Goal: Information Seeking & Learning: Check status

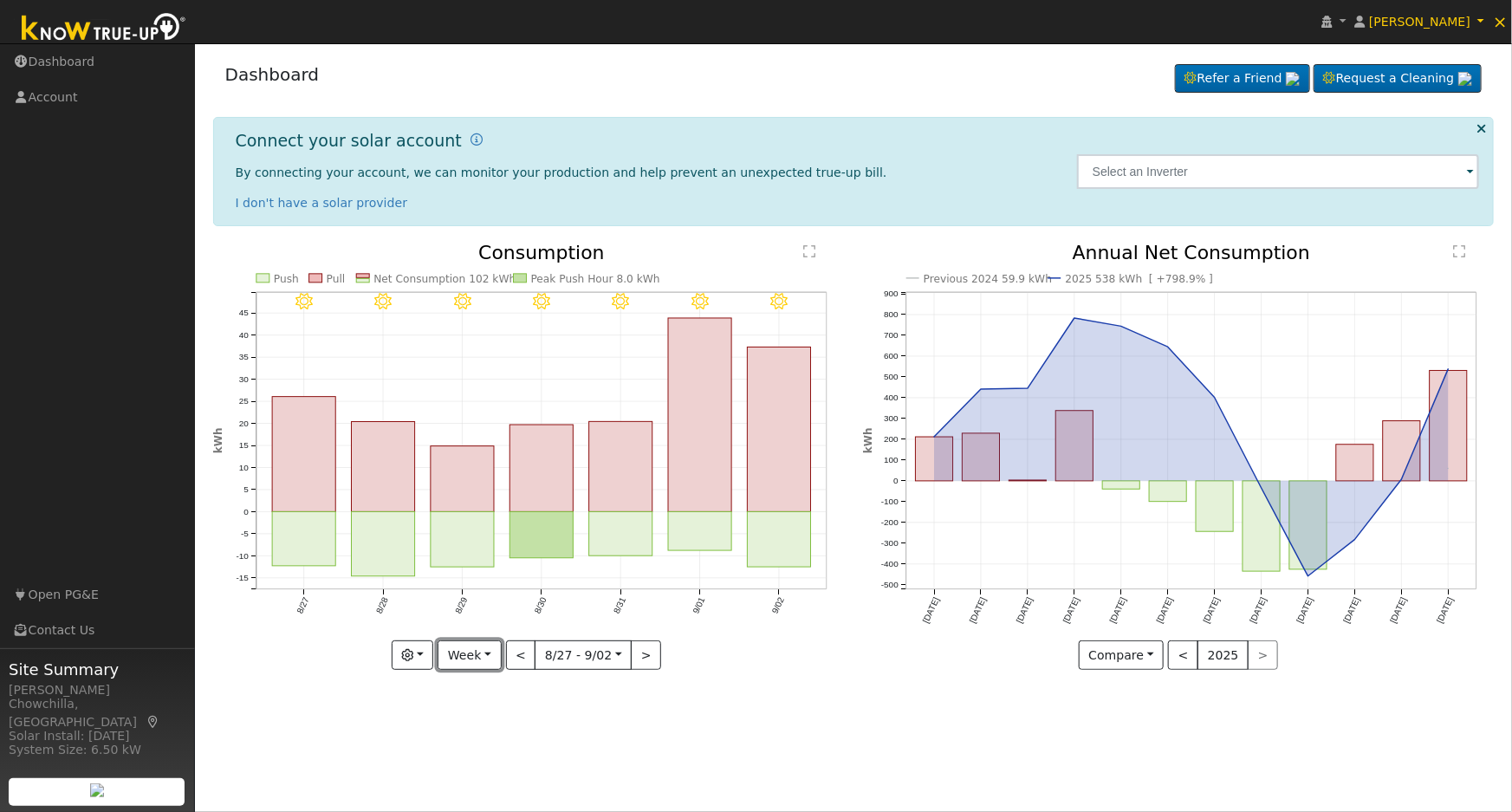
click at [462, 660] on button "Week" at bounding box center [468, 655] width 63 height 29
click at [479, 768] on link "Year" at bounding box center [498, 763] width 120 height 24
type input "[DATE]"
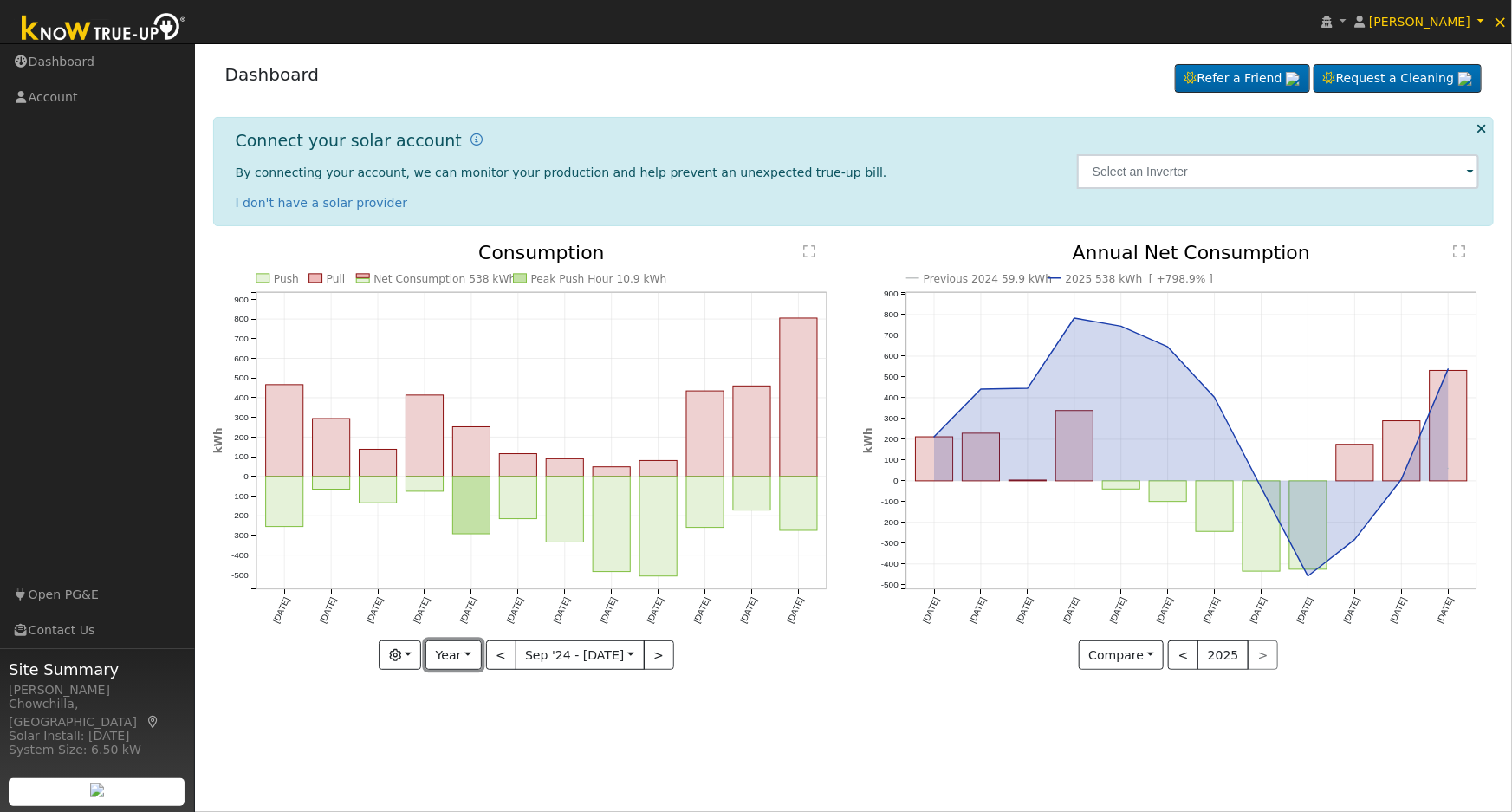
click at [473, 660] on button "Year" at bounding box center [453, 655] width 55 height 29
click at [470, 660] on button "Year" at bounding box center [453, 655] width 55 height 29
click at [461, 656] on button "Year" at bounding box center [453, 655] width 55 height 29
click at [462, 764] on link "Year" at bounding box center [486, 763] width 120 height 24
click at [468, 653] on button "Year" at bounding box center [453, 655] width 55 height 29
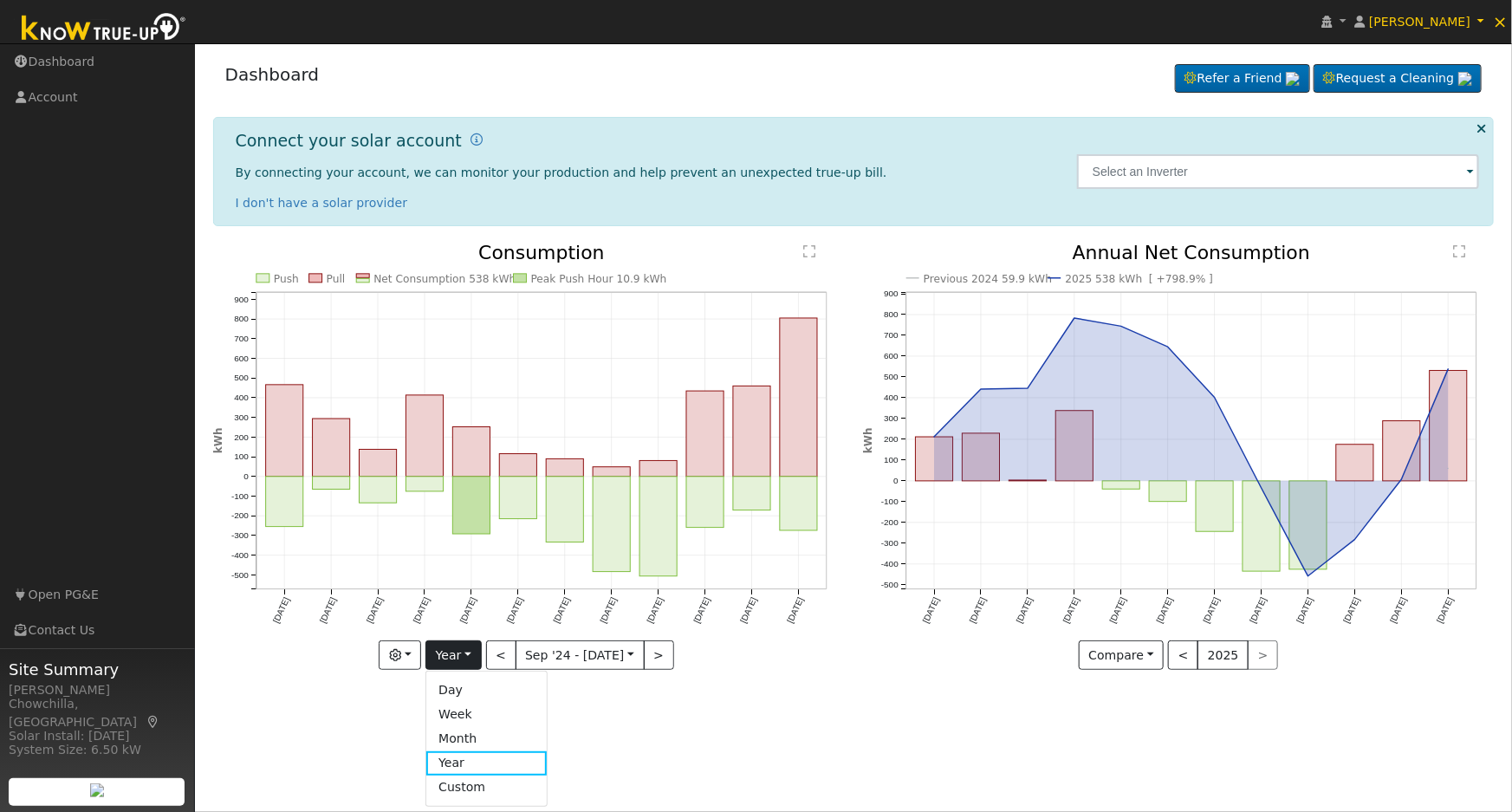
click at [473, 788] on link "Custom" at bounding box center [486, 787] width 120 height 24
click at [537, 656] on input "[DATE]" at bounding box center [524, 655] width 55 height 28
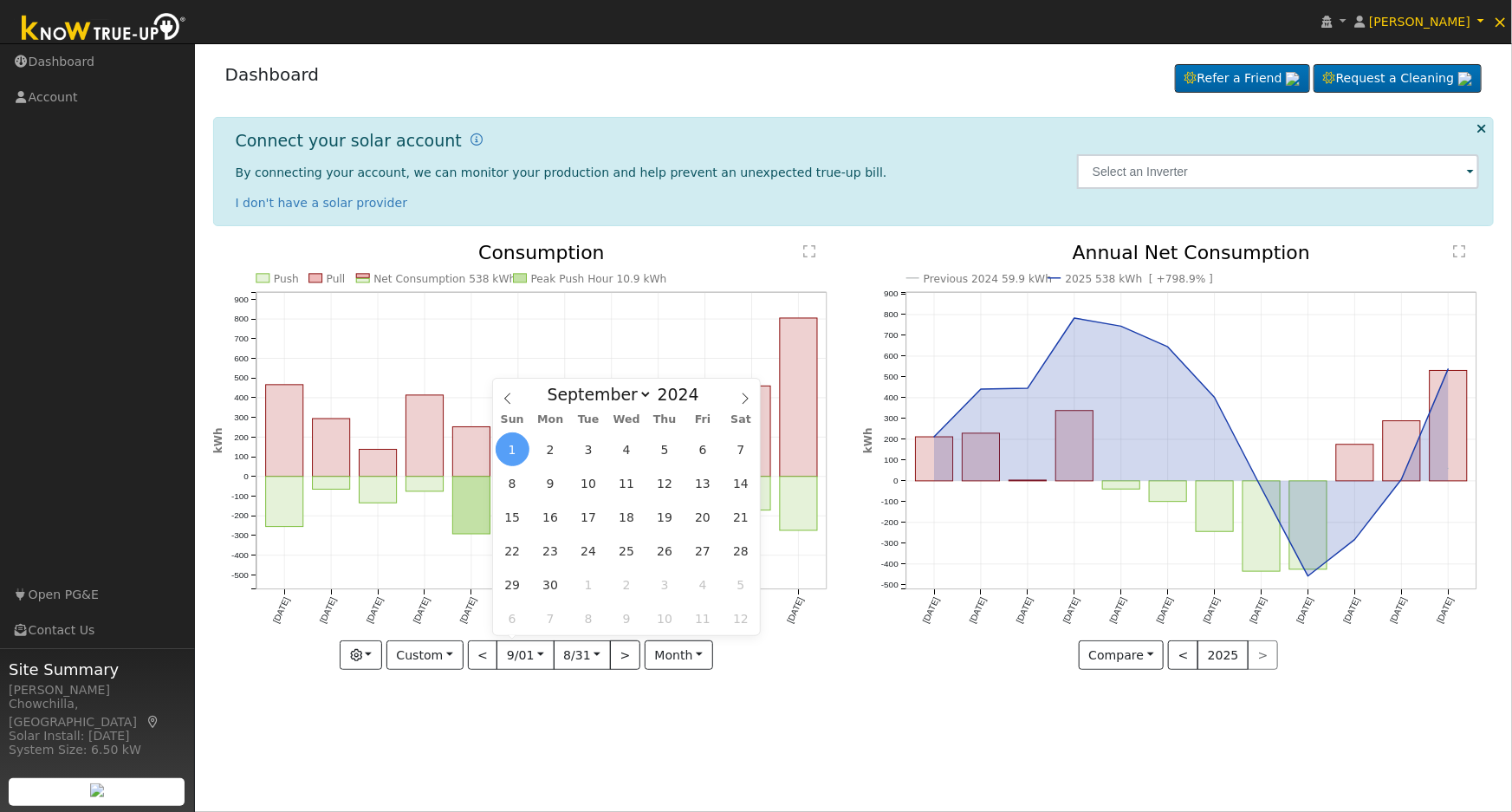
click at [510, 397] on icon at bounding box center [508, 398] width 12 height 12
click at [745, 389] on span at bounding box center [745, 393] width 29 height 29
select select "7"
click at [822, 806] on div "User Profile First name Last name Email Email Notifications No Emails No Emails…" at bounding box center [852, 428] width 1316 height 768
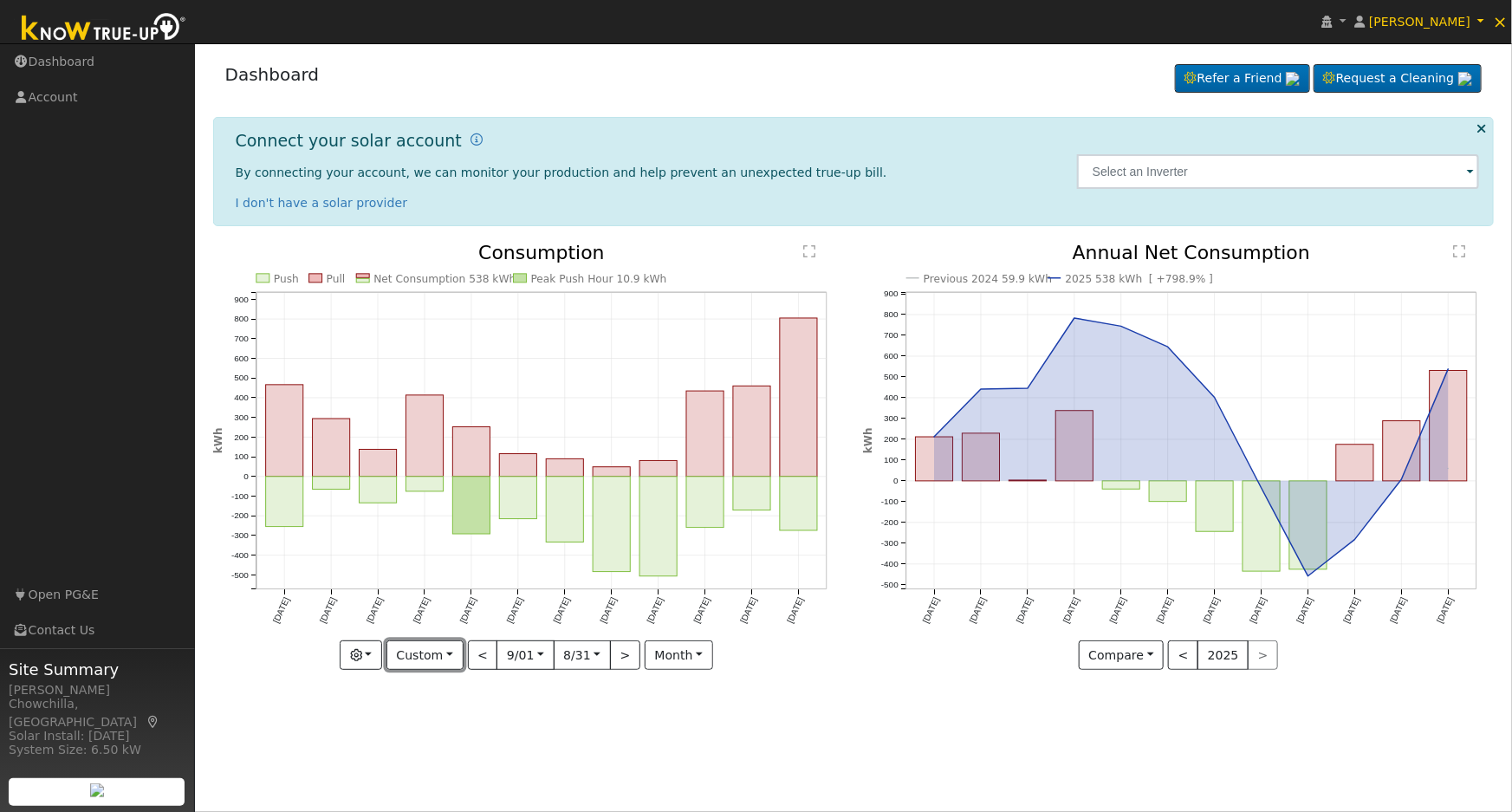
click at [439, 664] on button "Custom" at bounding box center [425, 655] width 77 height 29
click at [441, 766] on link "Year" at bounding box center [447, 763] width 120 height 24
click at [461, 662] on button "Year" at bounding box center [453, 655] width 55 height 29
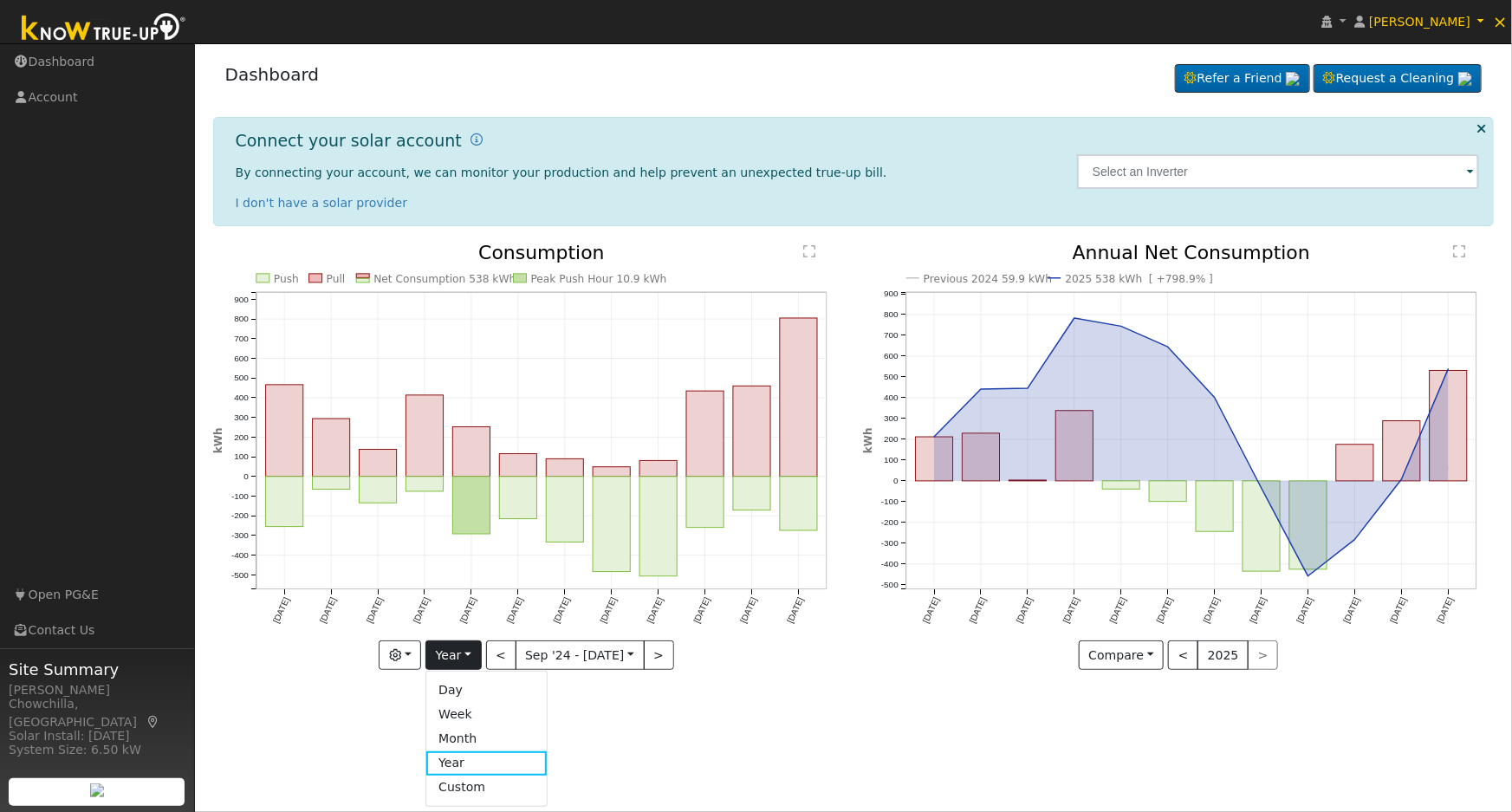
click at [468, 739] on link "Month" at bounding box center [486, 739] width 120 height 24
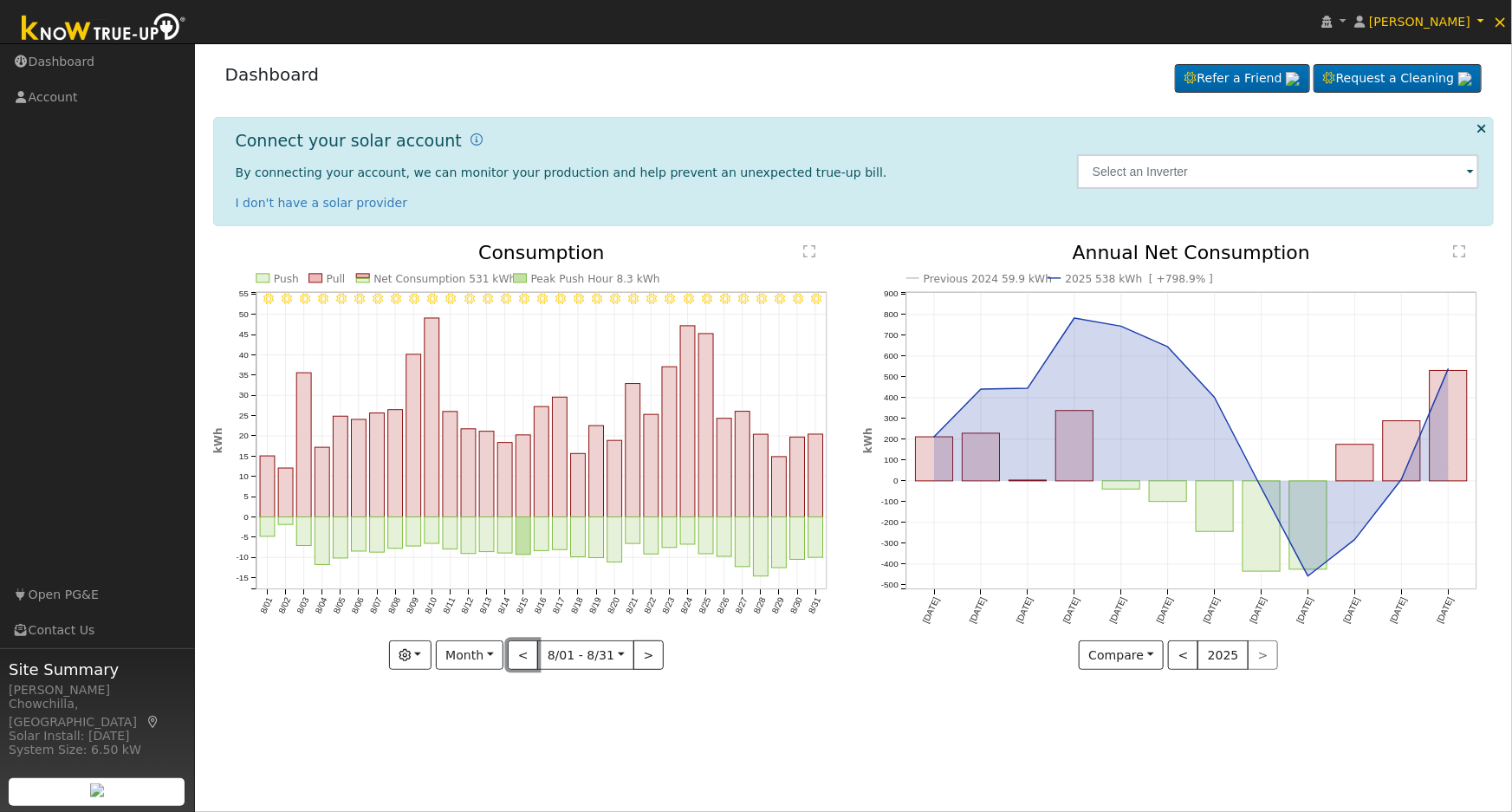
click at [527, 650] on button "<" at bounding box center [523, 655] width 30 height 29
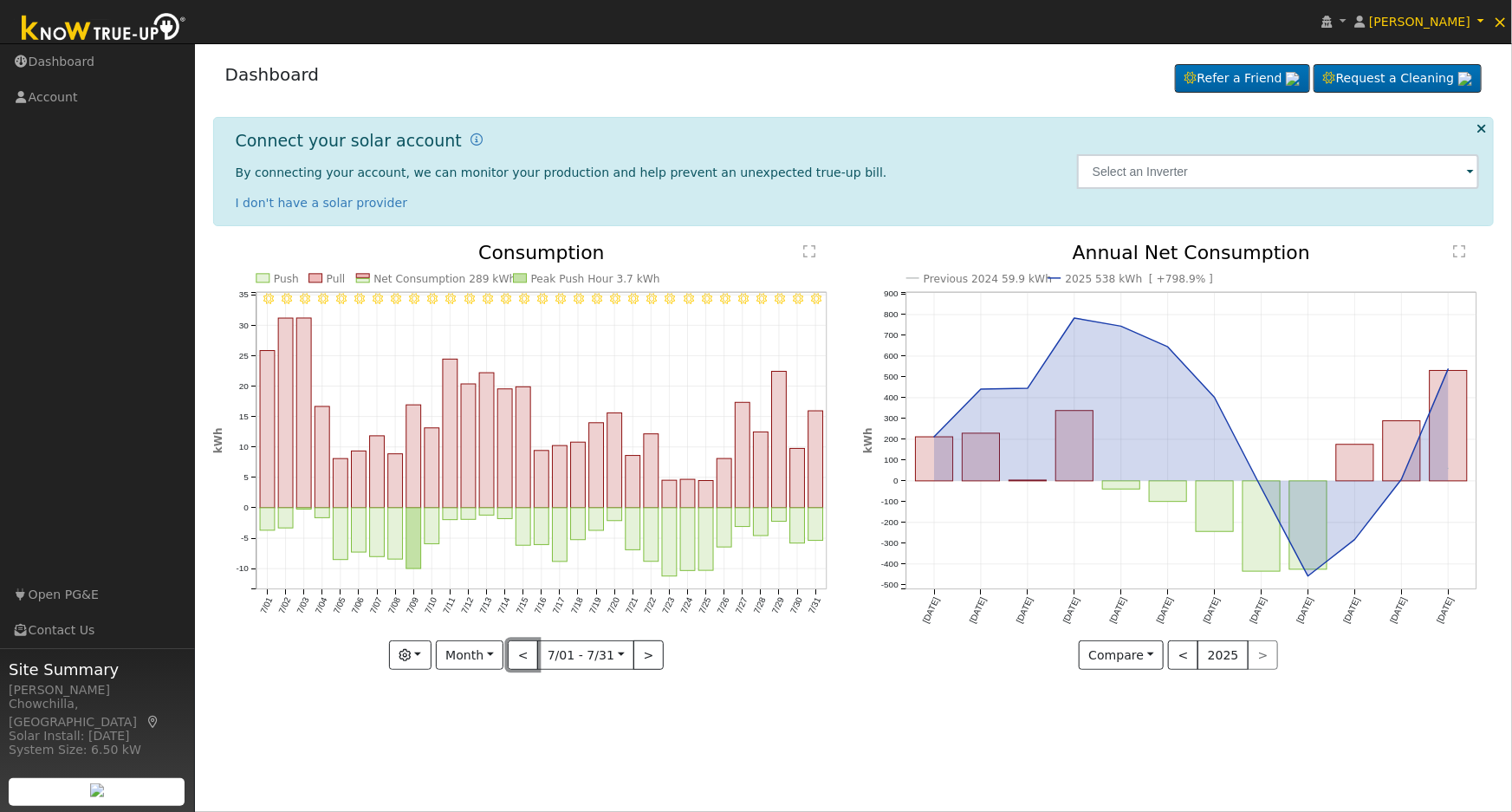
click at [527, 650] on button "<" at bounding box center [523, 655] width 30 height 29
type input "[DATE]"
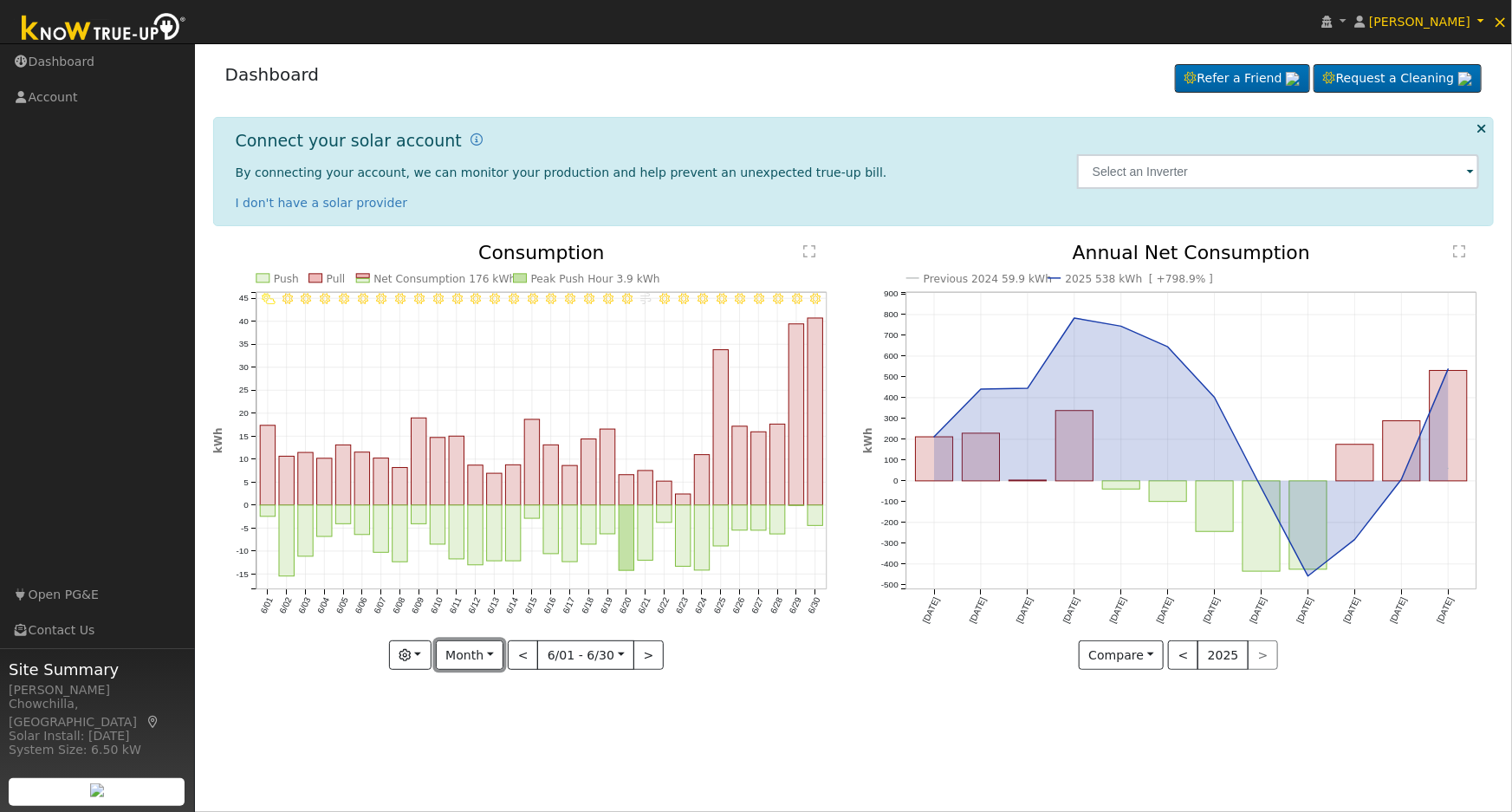
click at [465, 655] on button "Month" at bounding box center [469, 655] width 68 height 29
click at [427, 655] on button "button" at bounding box center [411, 655] width 43 height 29
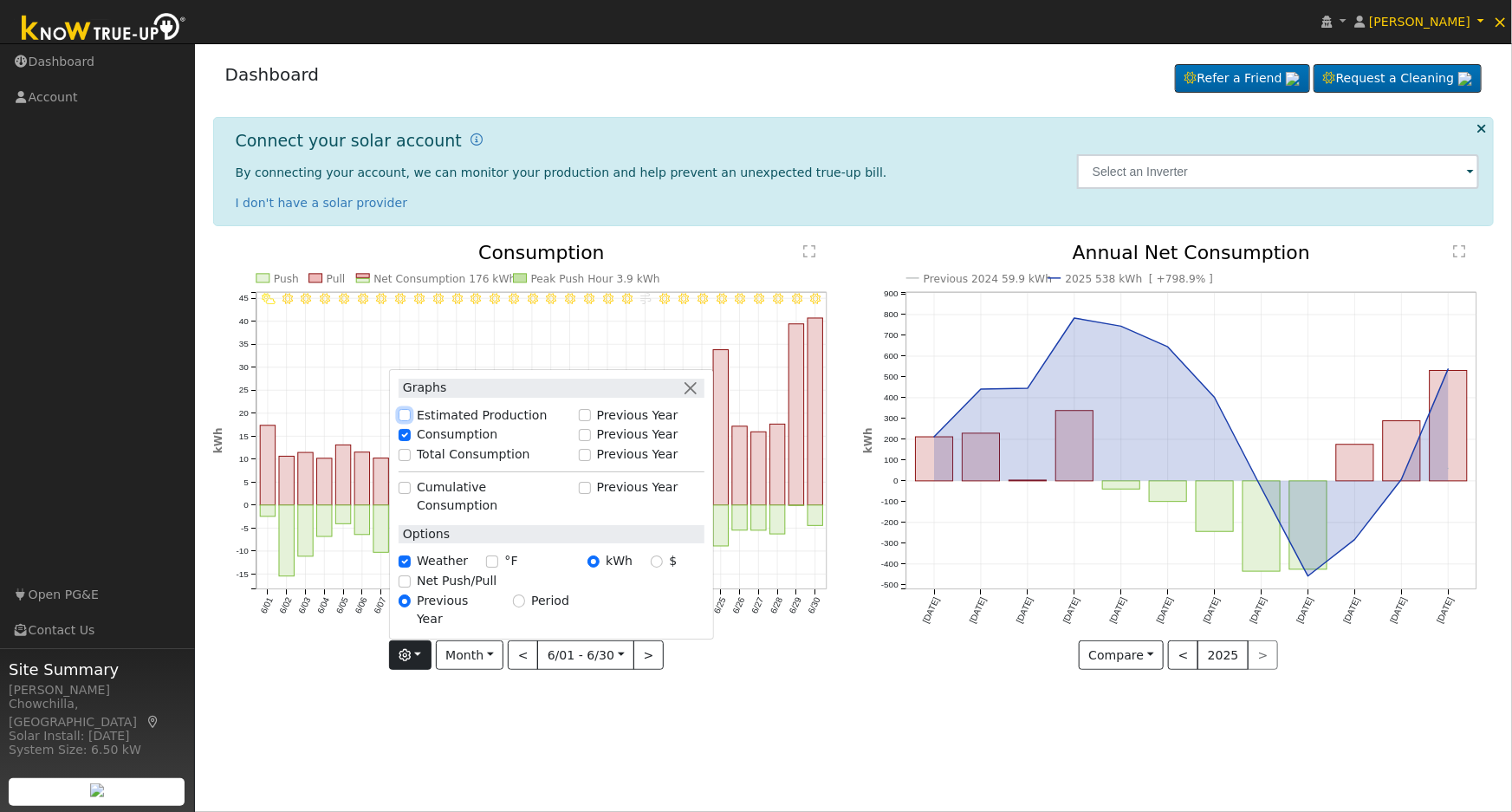
click at [411, 422] on input "Estimated Production" at bounding box center [404, 415] width 12 height 12
checkbox input "true"
click at [409, 441] on input "Consumption" at bounding box center [404, 435] width 12 height 12
checkbox input "false"
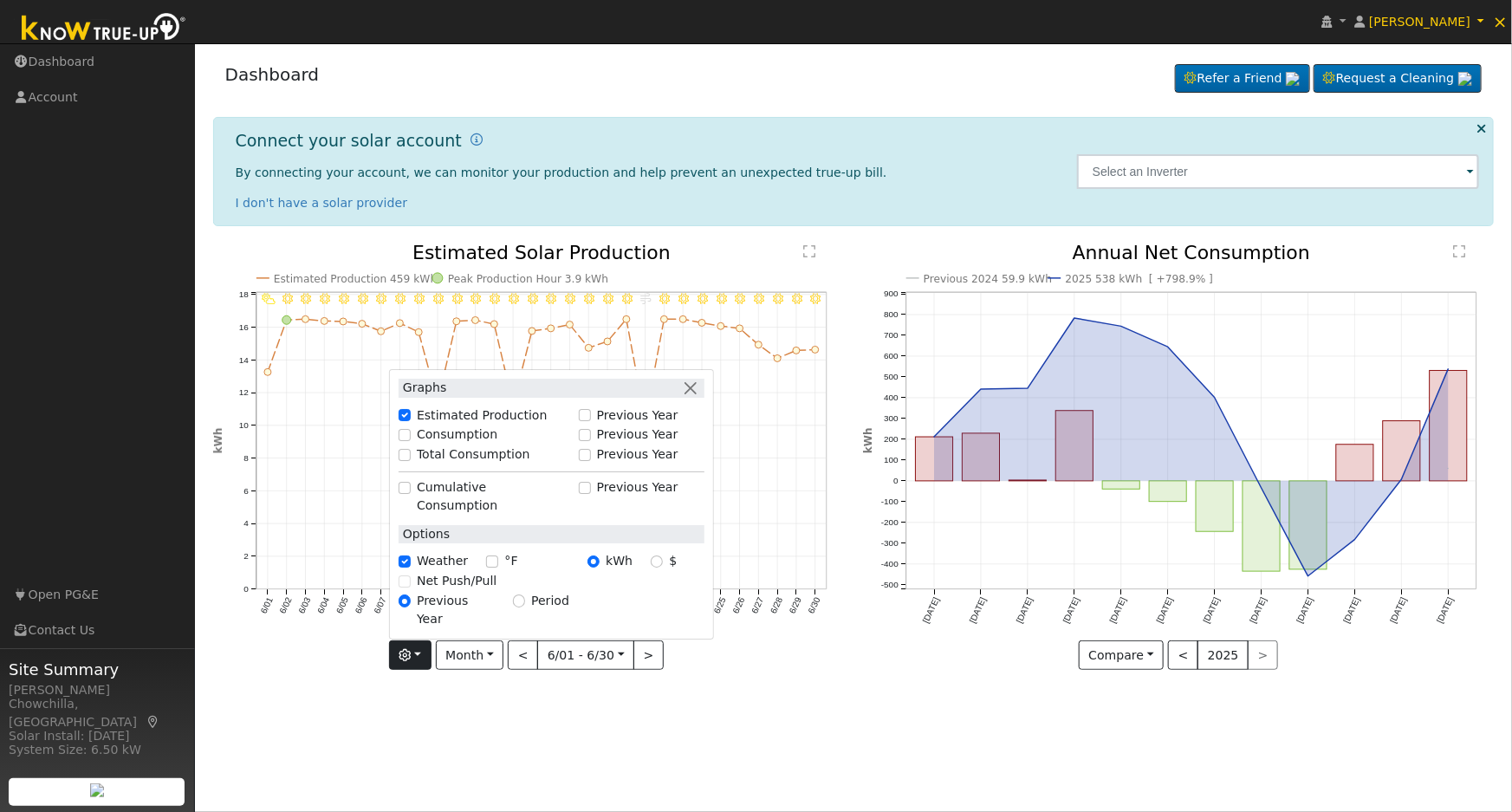
click at [824, 688] on div "6/30 - Clear 6/29 - Clear 6/28 - Clear 6/27 - Clear 6/26 - Clear 6/25 - Clear 6…" at bounding box center [528, 470] width 650 height 453
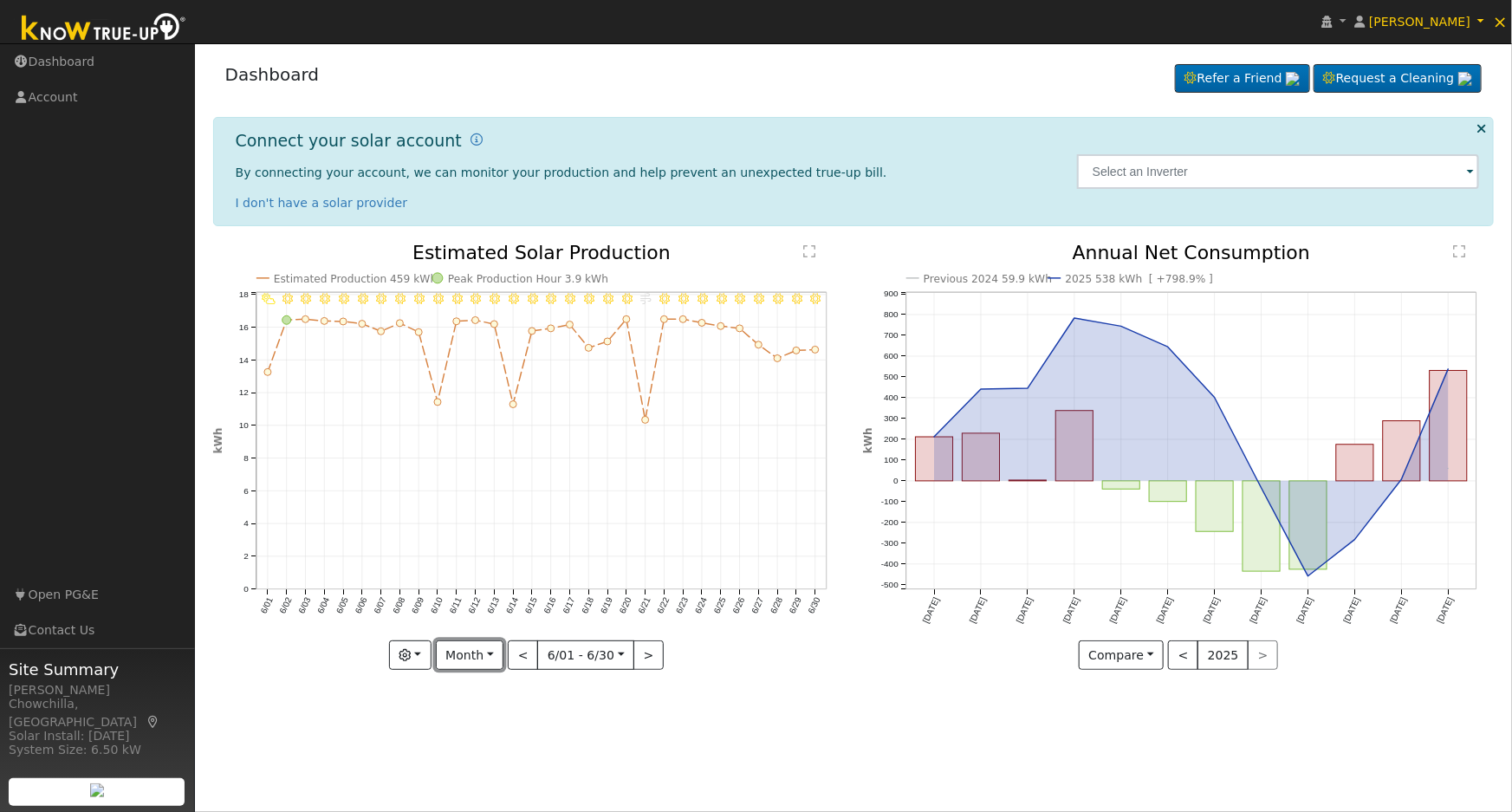
click at [472, 662] on button "Month" at bounding box center [469, 655] width 68 height 29
click at [484, 766] on link "Year" at bounding box center [496, 763] width 120 height 24
type input "[DATE]"
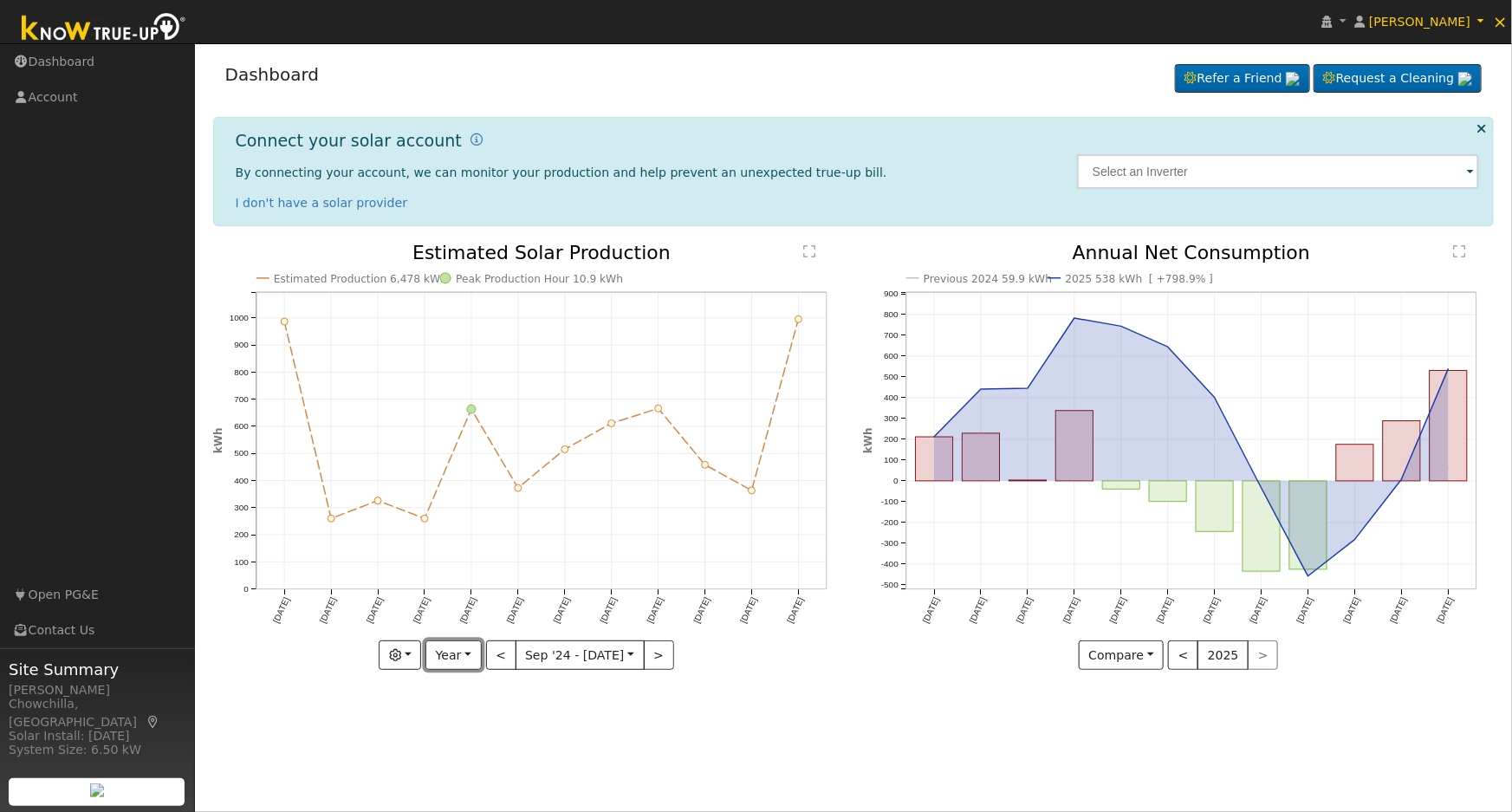
click at [461, 656] on button "Year" at bounding box center [453, 655] width 55 height 29
click at [469, 785] on link "Custom" at bounding box center [486, 787] width 120 height 24
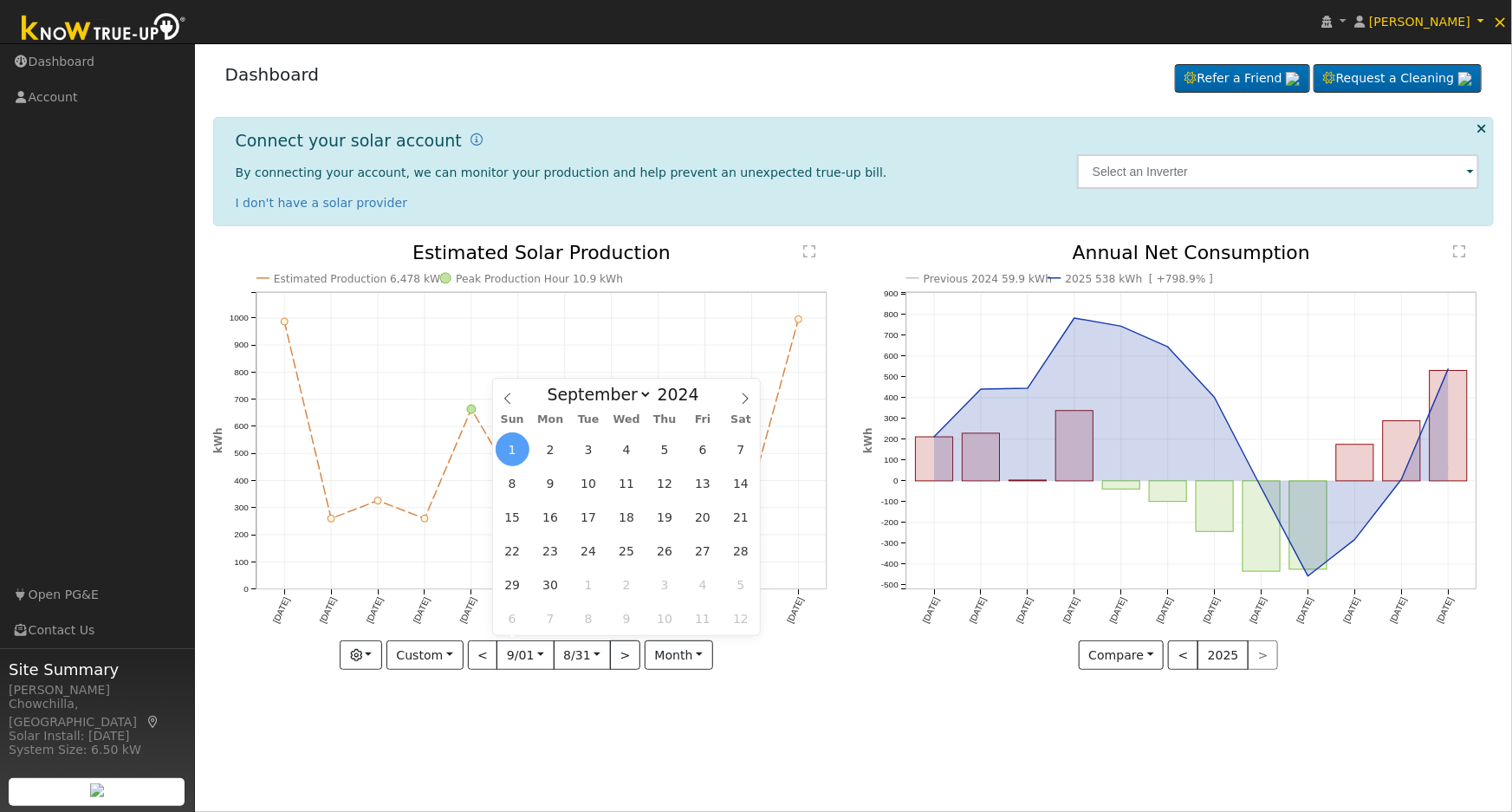
click at [528, 661] on input "[DATE]" at bounding box center [524, 655] width 55 height 28
click at [510, 399] on icon at bounding box center [508, 398] width 12 height 12
select select "7"
click at [671, 393] on input "2024" at bounding box center [684, 394] width 62 height 19
click at [702, 390] on span at bounding box center [708, 390] width 12 height 10
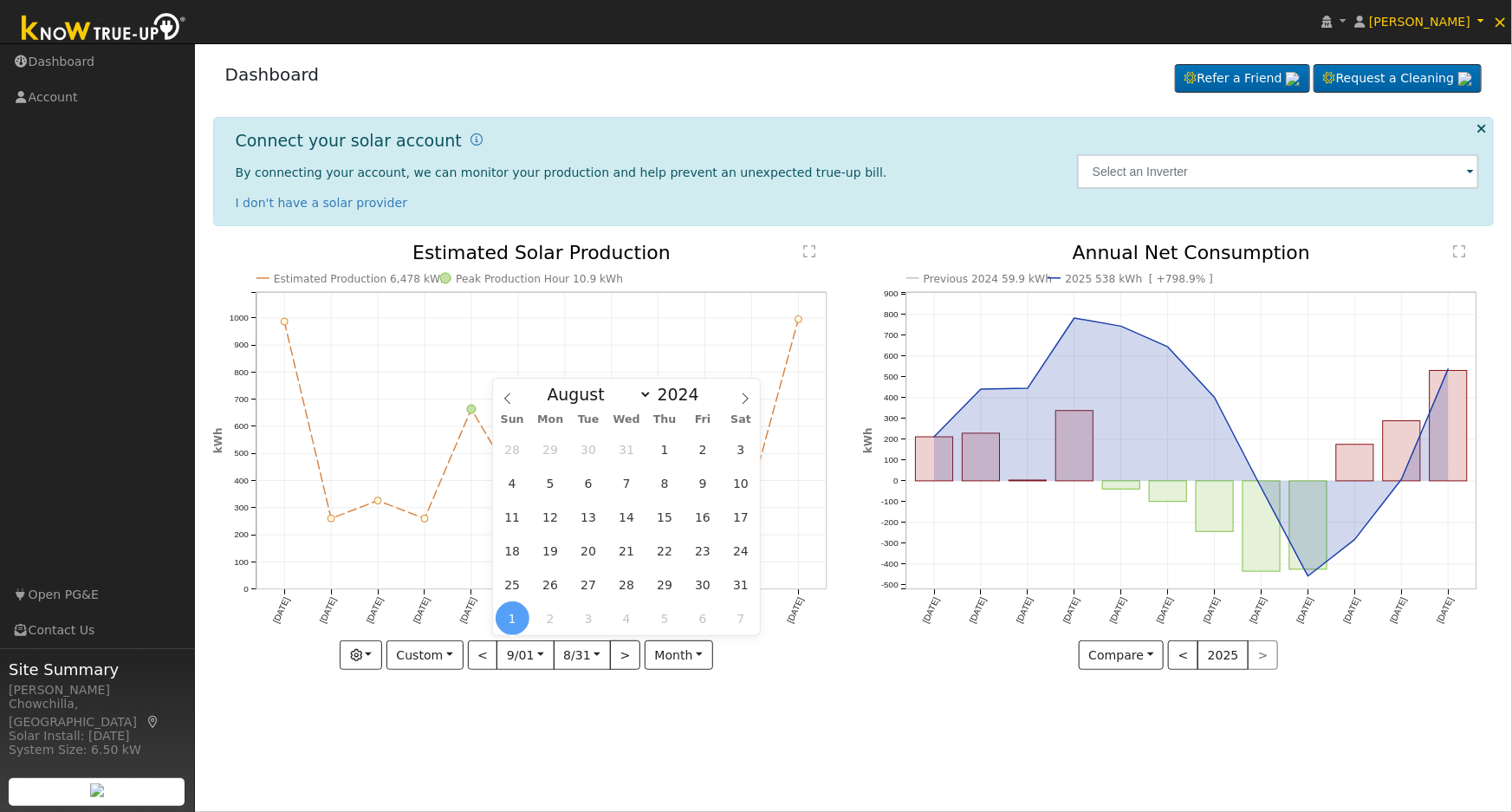
type input "2025"
click at [600, 583] on span "26" at bounding box center [588, 584] width 34 height 34
type input "[DATE]"
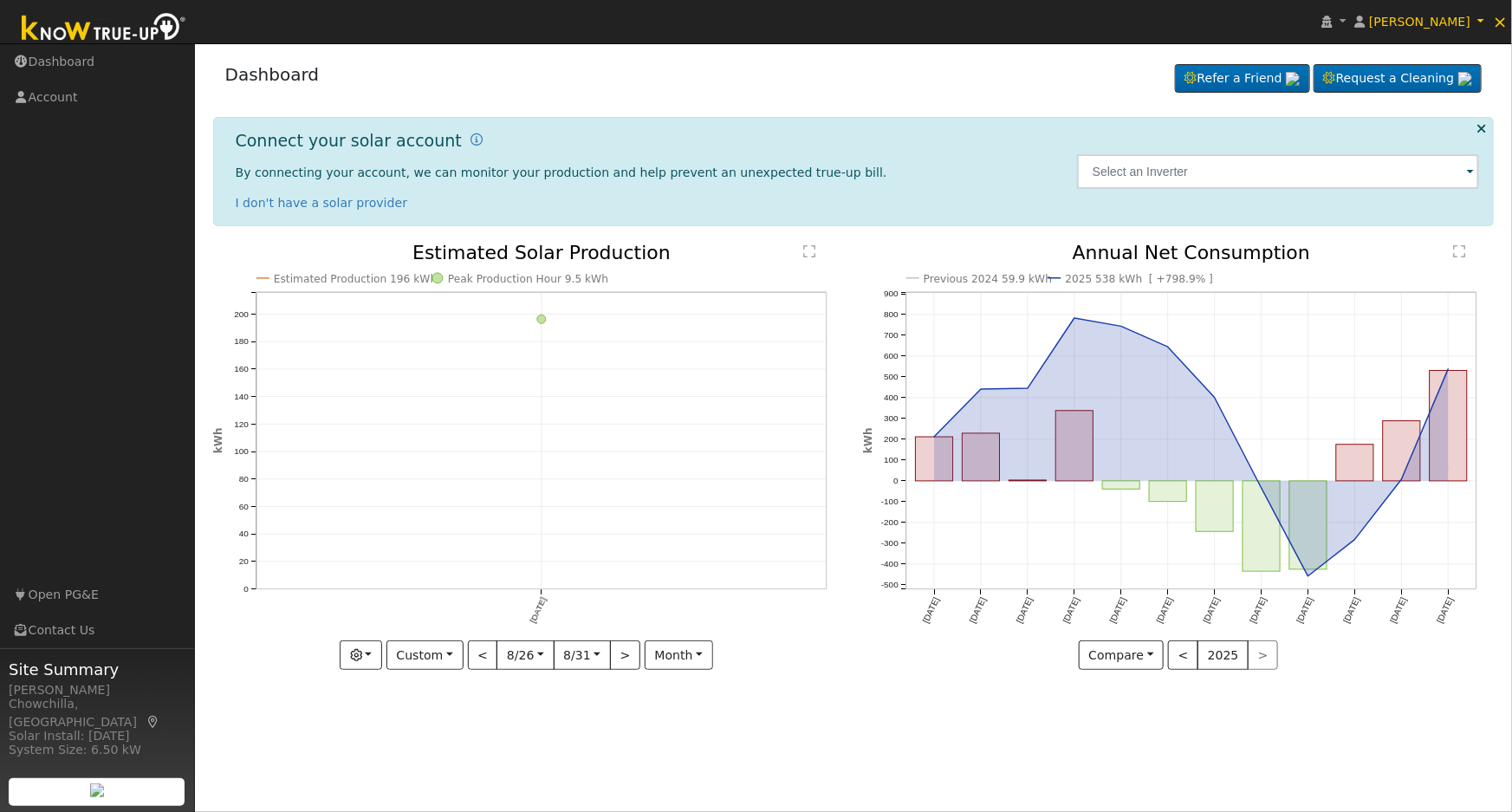
click at [597, 657] on input "[DATE]" at bounding box center [582, 655] width 55 height 28
click at [575, 619] on span "31" at bounding box center [569, 618] width 34 height 34
click at [771, 674] on div "Estimated Production 196 kWh Peak Production Hour 9.5 kWh Aug '25 0 20 40 60 80…" at bounding box center [528, 470] width 650 height 453
click at [534, 652] on input "[DATE]" at bounding box center [524, 655] width 55 height 28
click at [613, 693] on div "Estimated Production 196 kWh Peak Production Hour 9.5 kWh Aug '25 0 20 40 60 80…" at bounding box center [528, 470] width 650 height 453
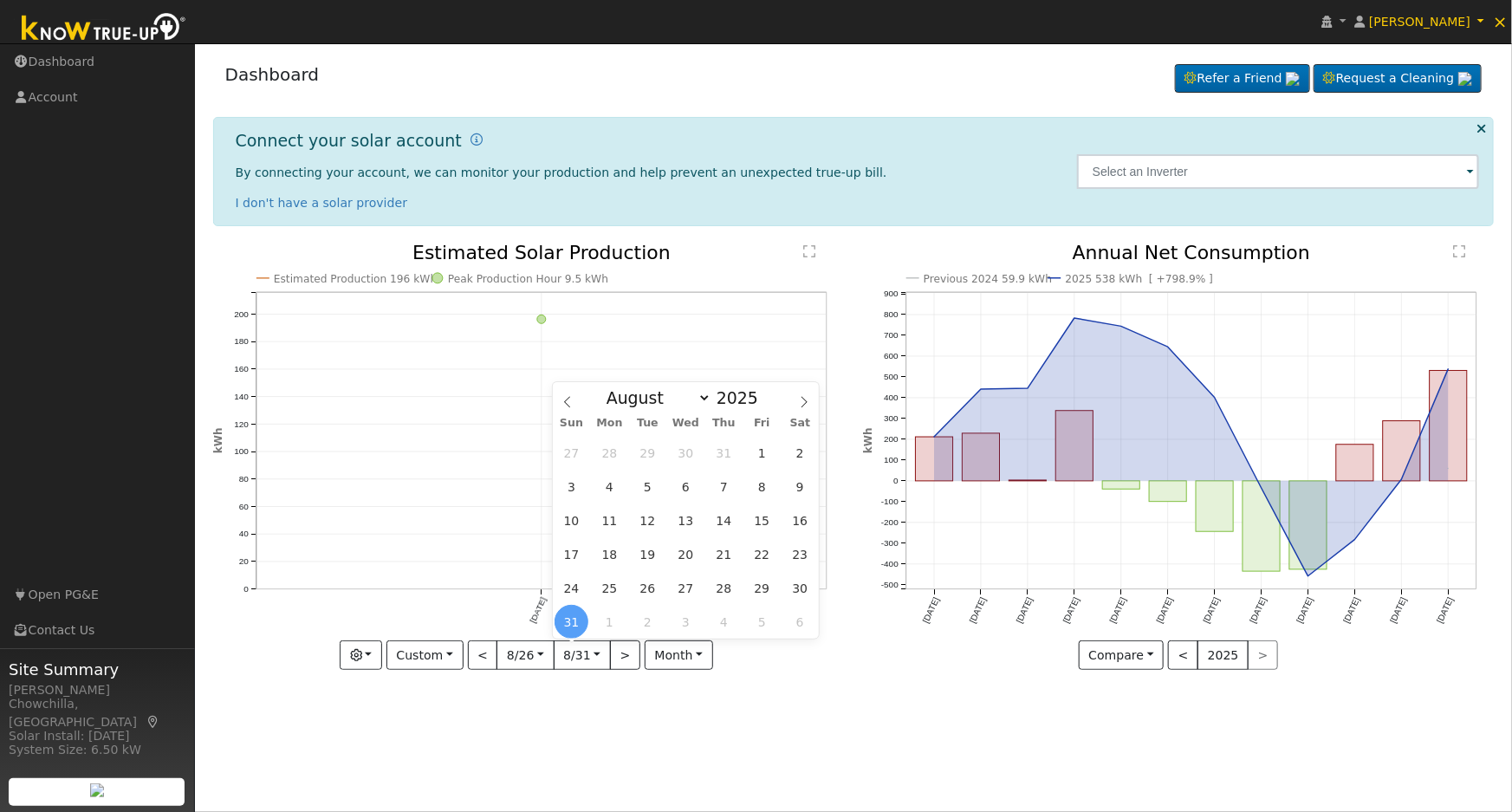
click at [599, 654] on input "[DATE]" at bounding box center [582, 655] width 55 height 28
click at [653, 584] on span "26" at bounding box center [648, 588] width 34 height 34
type input "[DATE]"
click at [776, 694] on div "Estimated Production 30.7 kWh Peak Production Hour 8.8 kWh Aug '25 0 2 4 6 8 10…" at bounding box center [528, 470] width 650 height 453
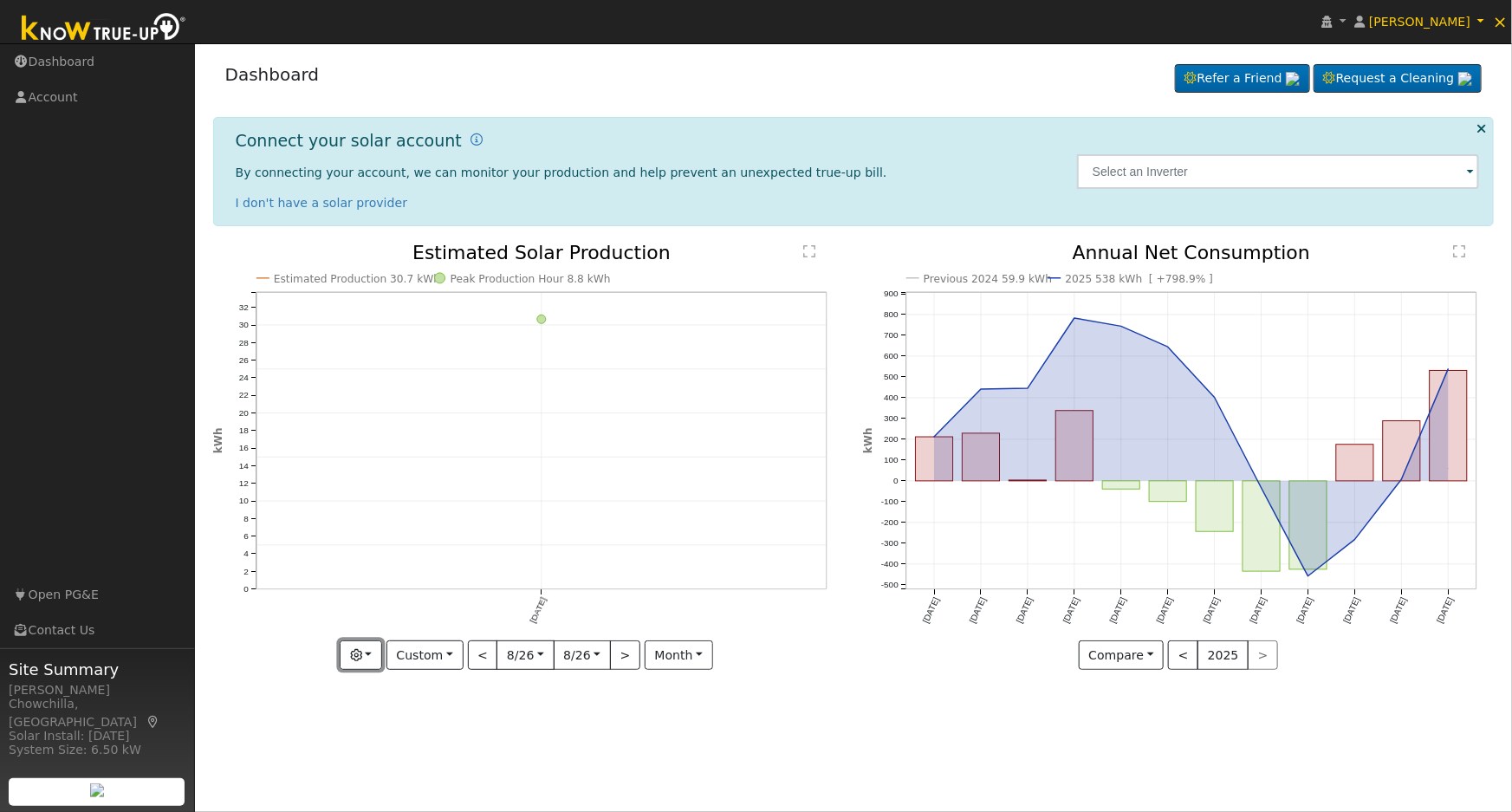
click at [379, 648] on button "button" at bounding box center [361, 655] width 43 height 29
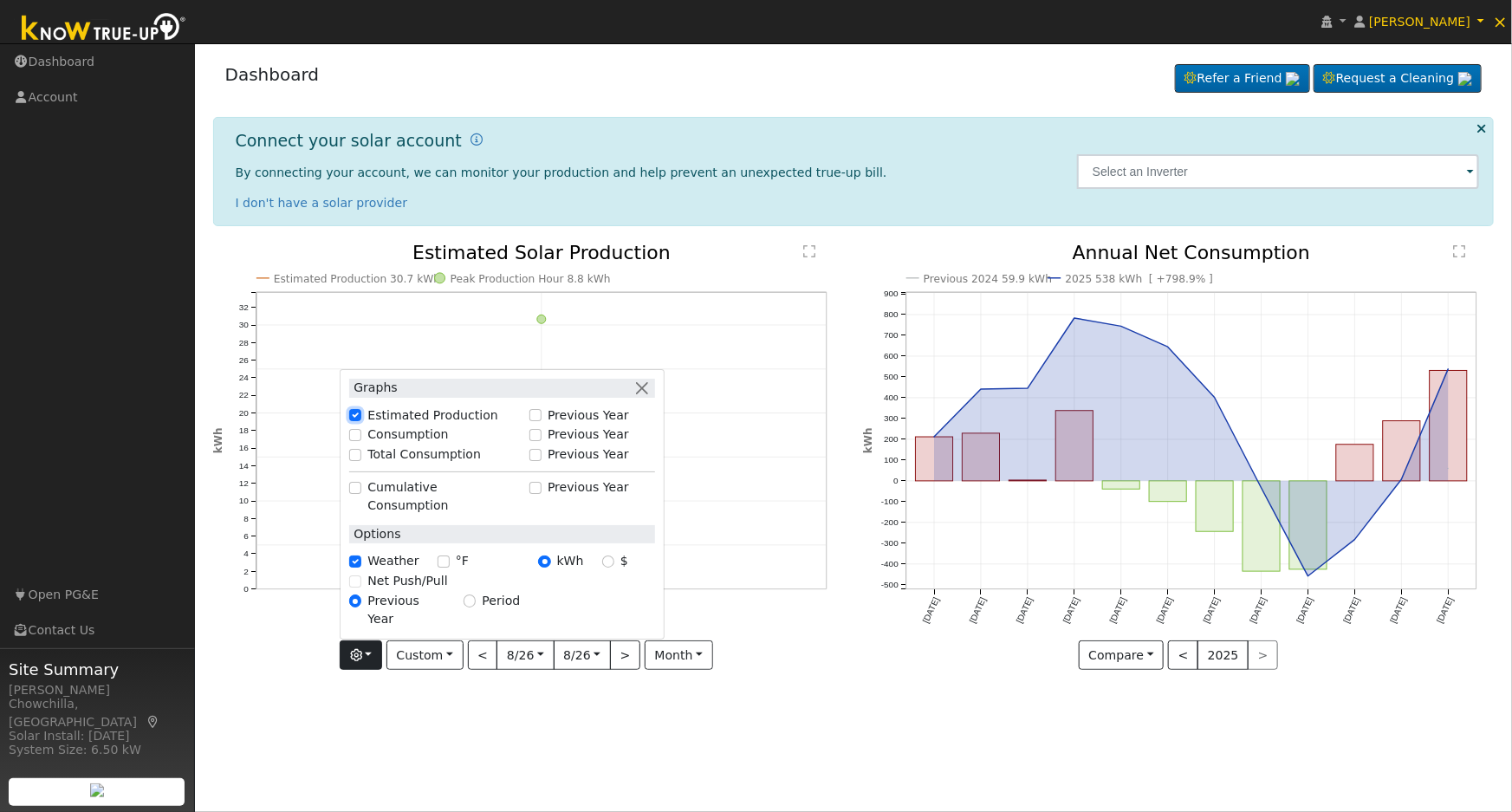
click at [361, 422] on input "Estimated Production" at bounding box center [356, 415] width 12 height 12
checkbox input "false"
checkbox input "true"
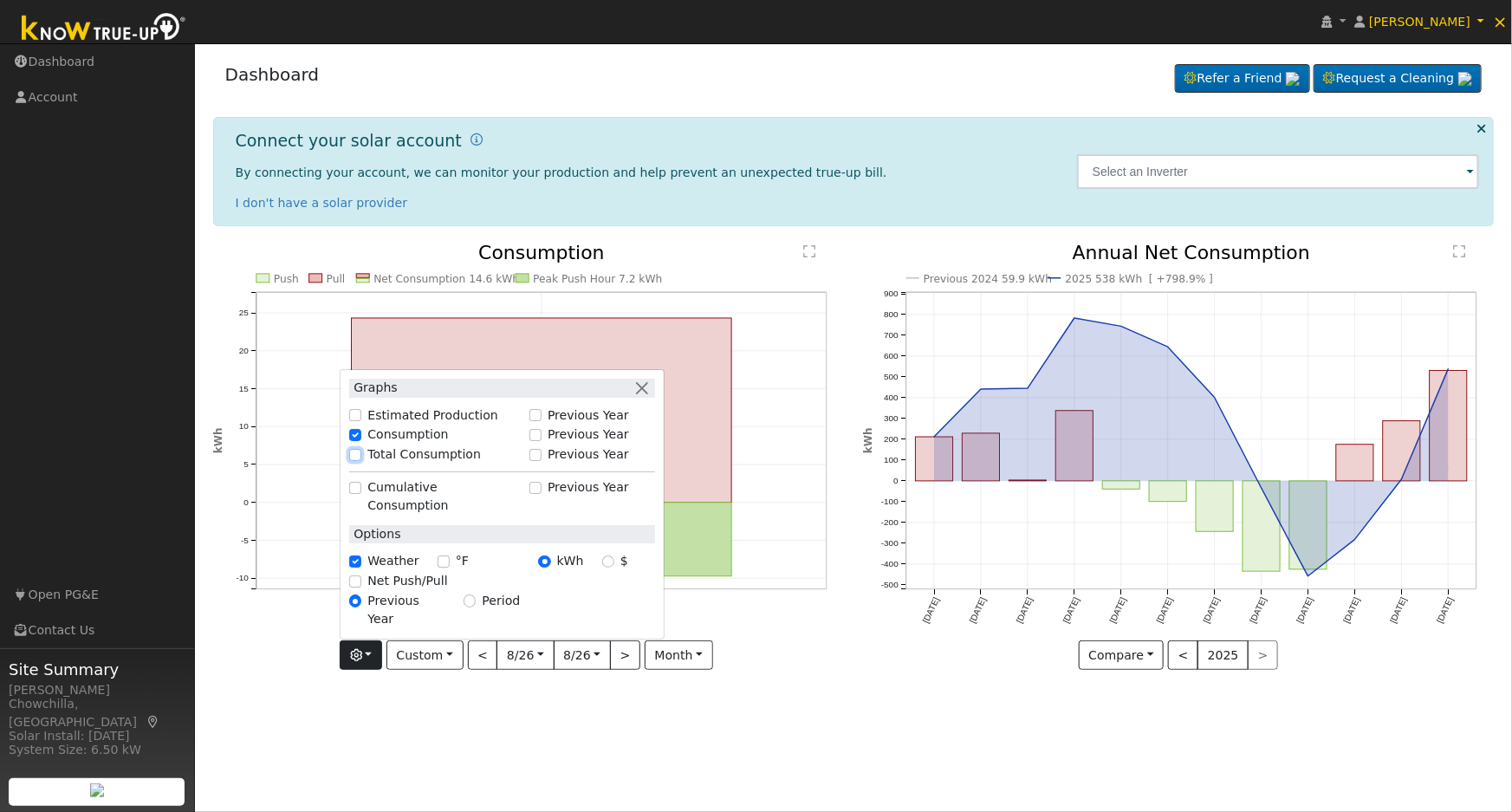
click at [361, 461] on input "Total Consumption" at bounding box center [356, 455] width 12 height 12
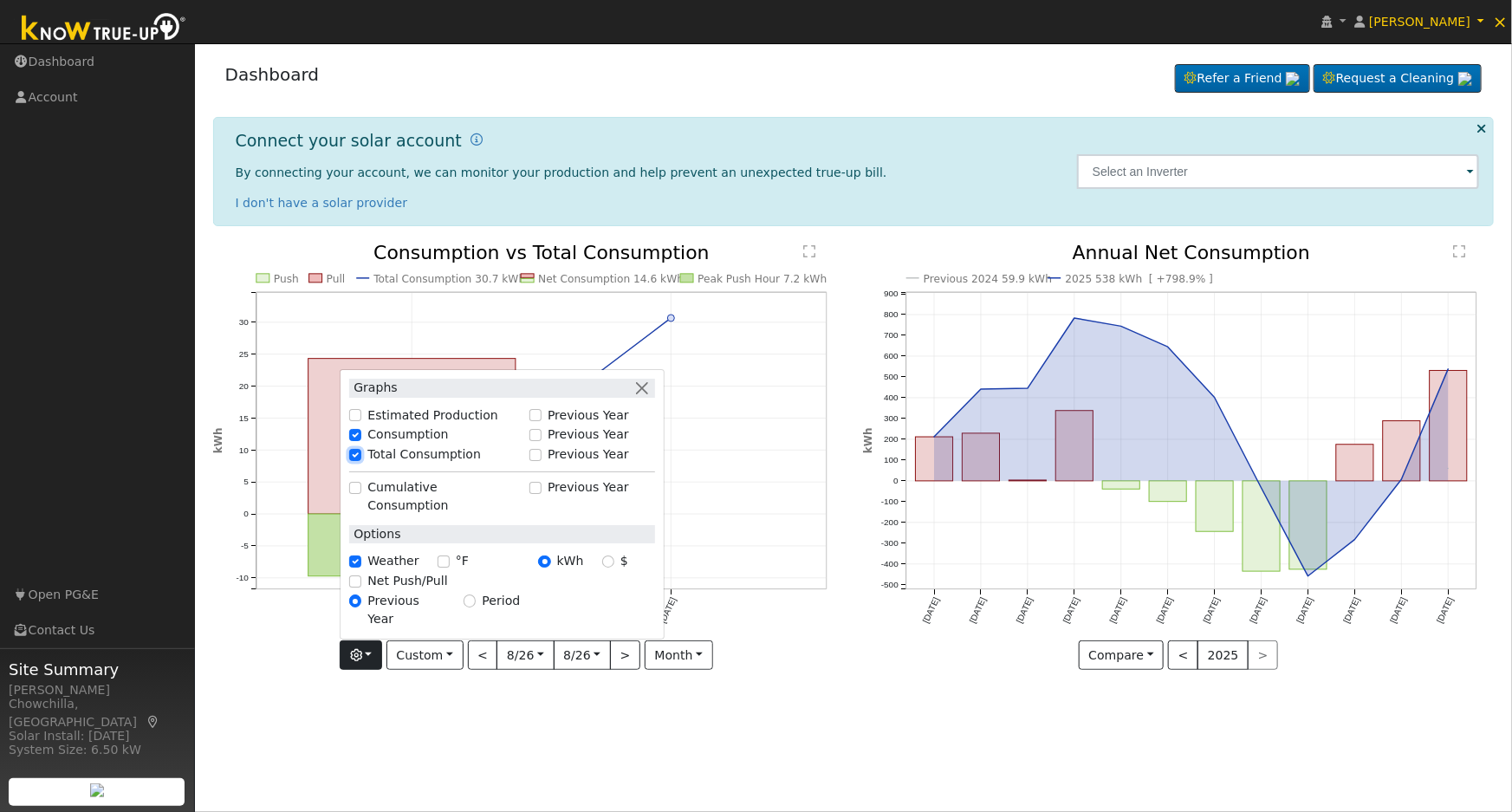
click at [361, 461] on input "Total Consumption" at bounding box center [356, 455] width 12 height 12
checkbox input "false"
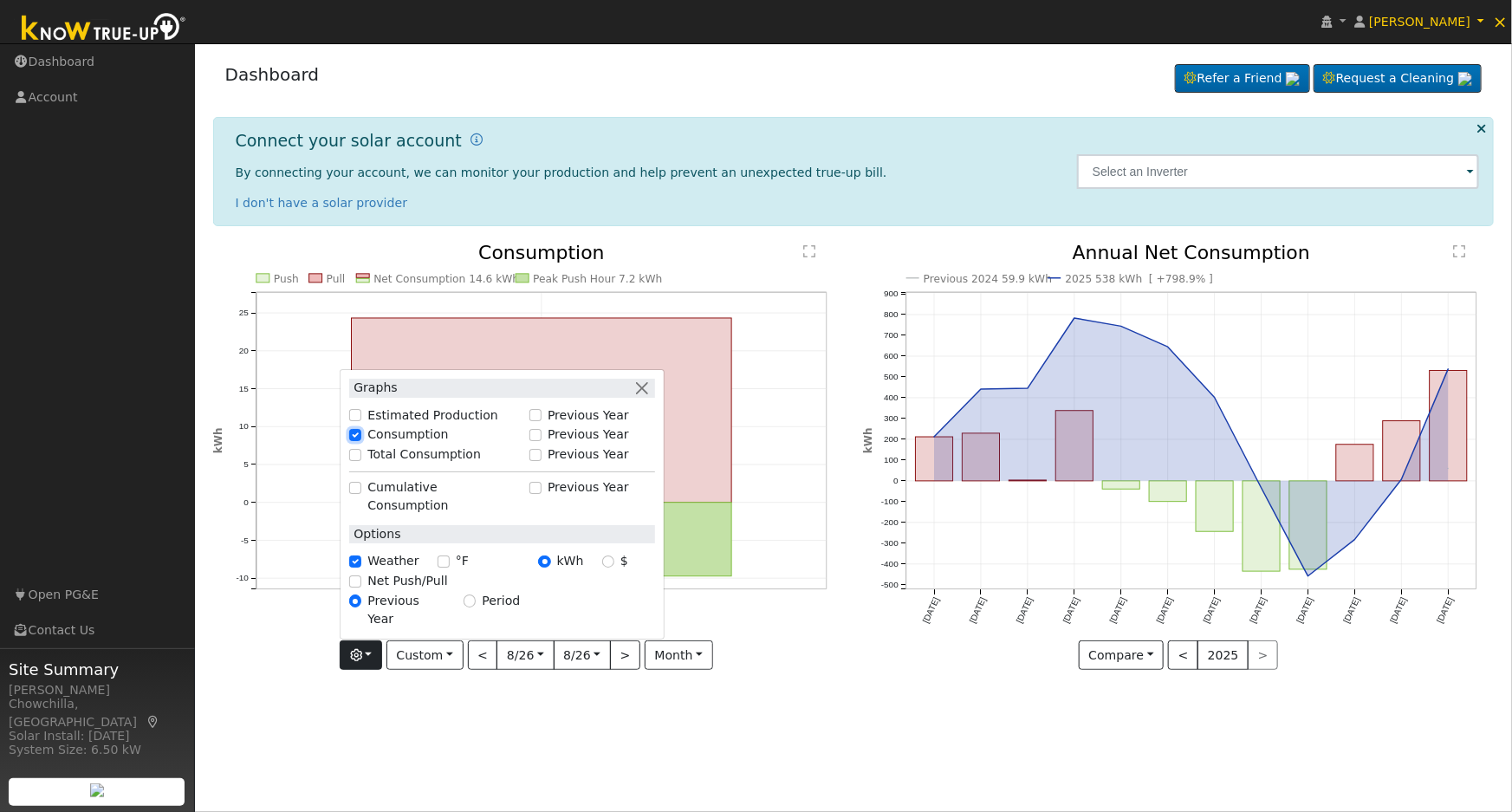
click at [361, 441] on input "Consumption" at bounding box center [356, 435] width 12 height 12
checkbox input "true"
click at [358, 422] on input "Estimated Production" at bounding box center [356, 415] width 12 height 12
checkbox input "true"
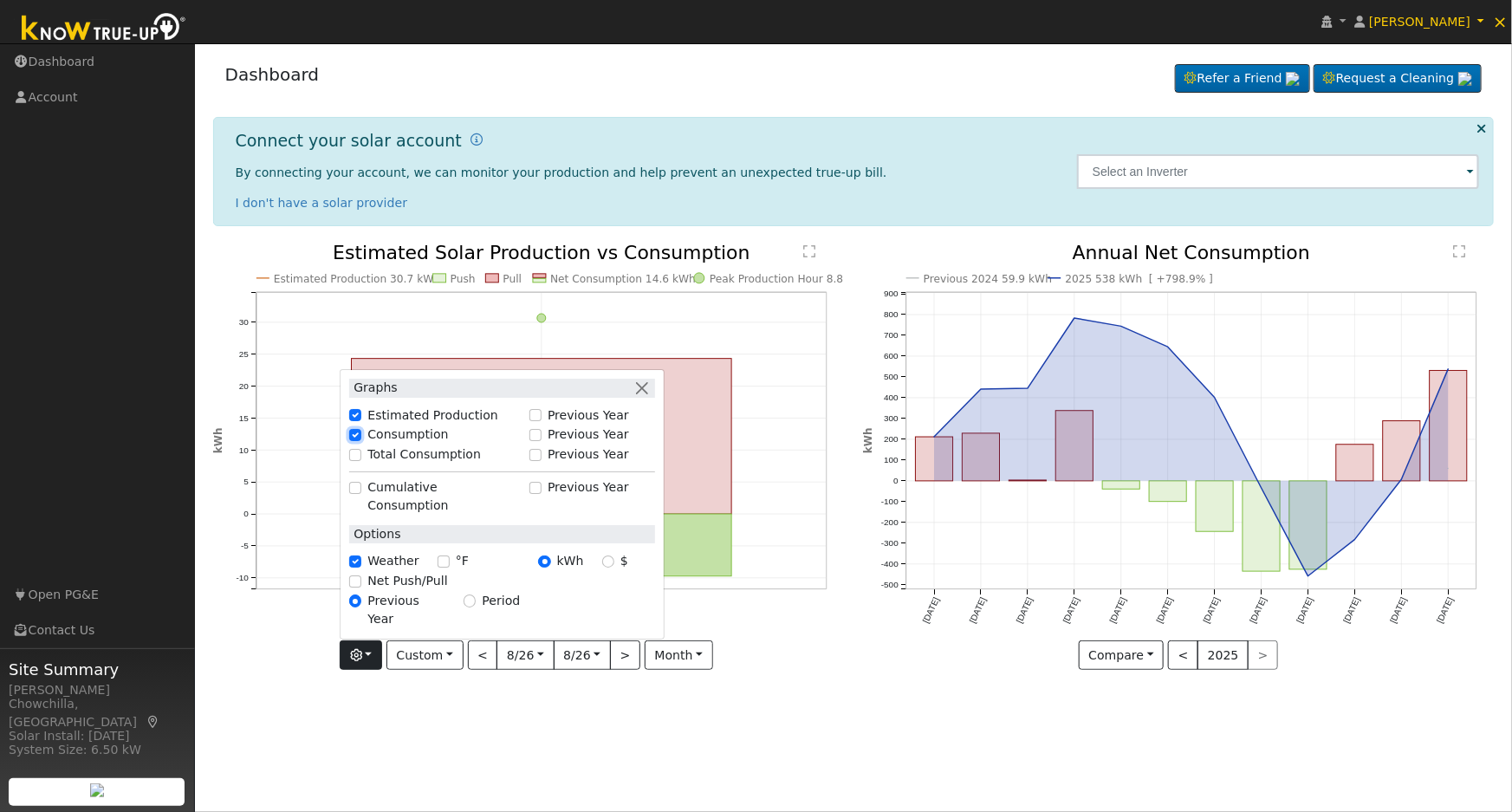
click at [361, 441] on input "Consumption" at bounding box center [356, 435] width 12 height 12
checkbox input "false"
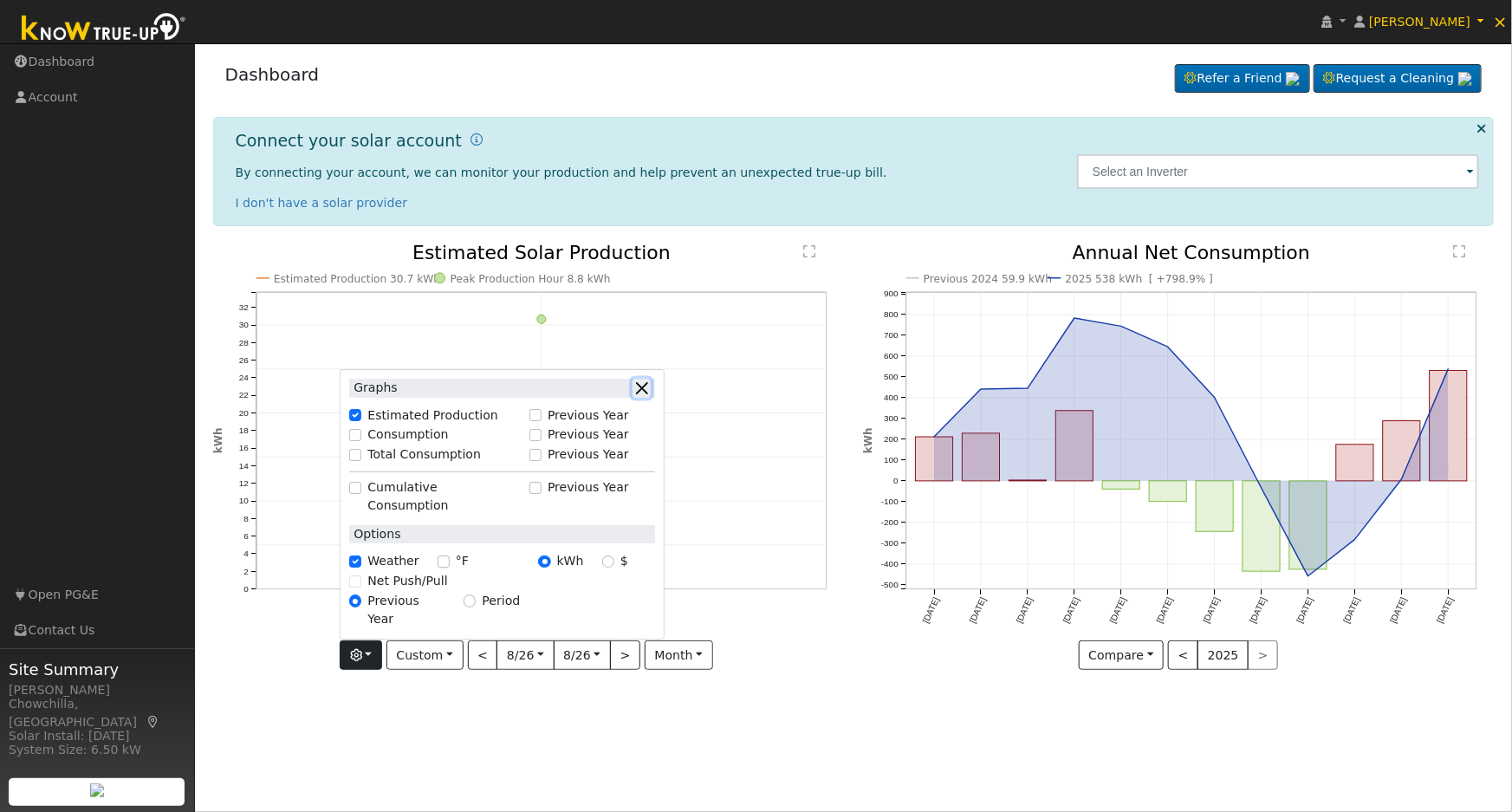
click at [647, 397] on button "button" at bounding box center [641, 388] width 18 height 18
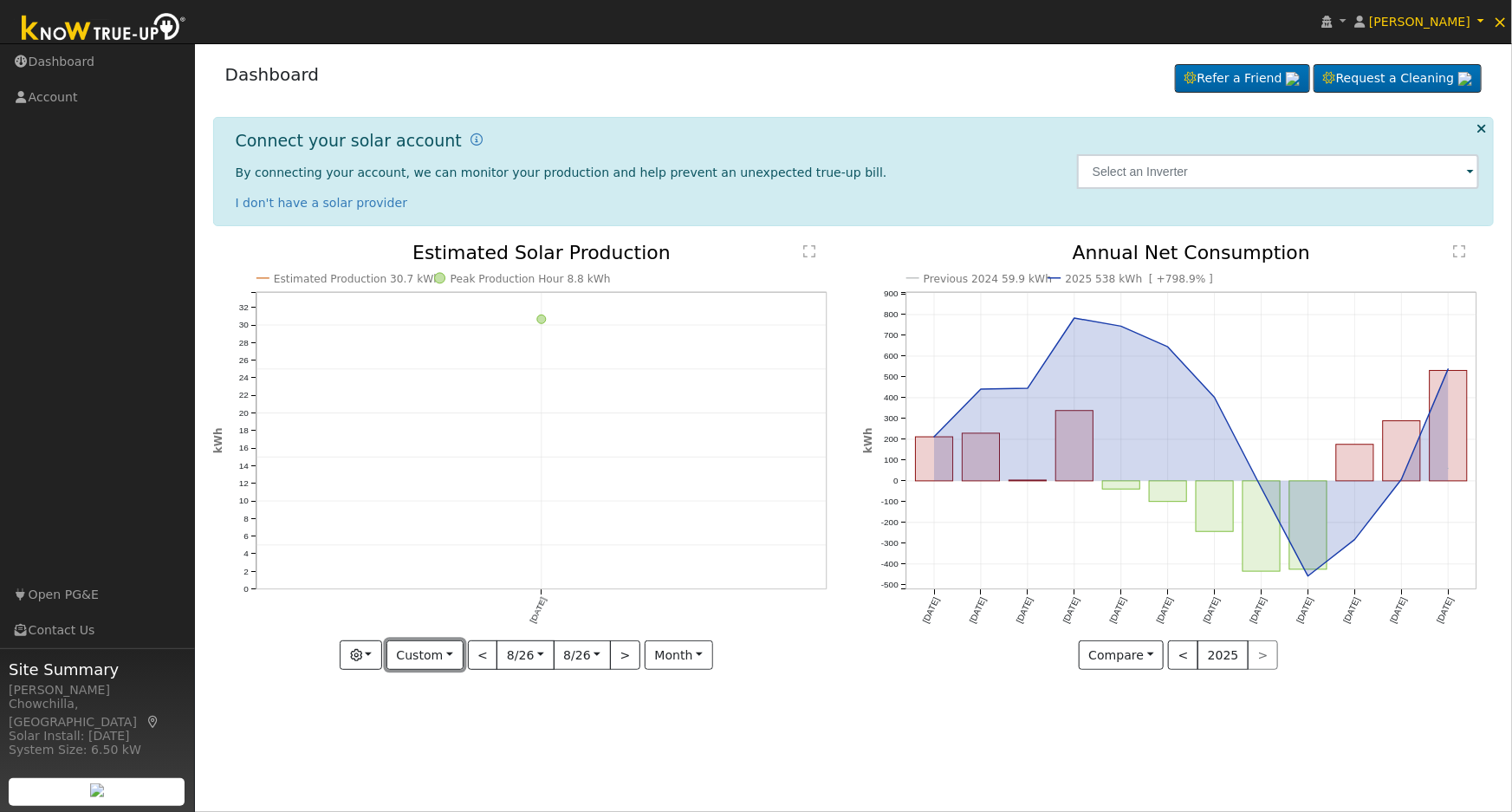
click at [456, 655] on button "Custom" at bounding box center [425, 655] width 77 height 29
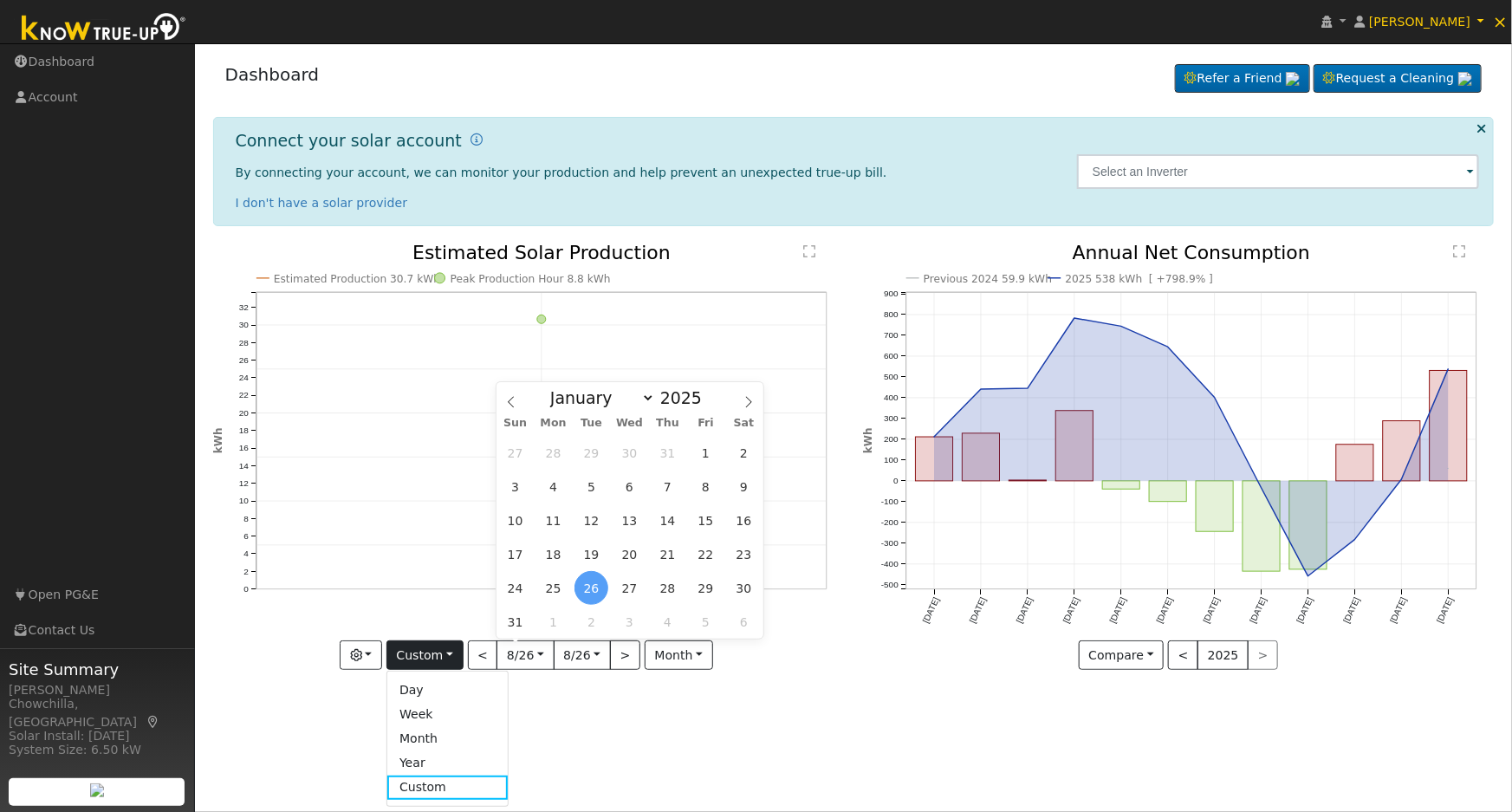
click at [535, 656] on input "[DATE]" at bounding box center [524, 655] width 55 height 28
click at [705, 404] on span at bounding box center [711, 402] width 12 height 10
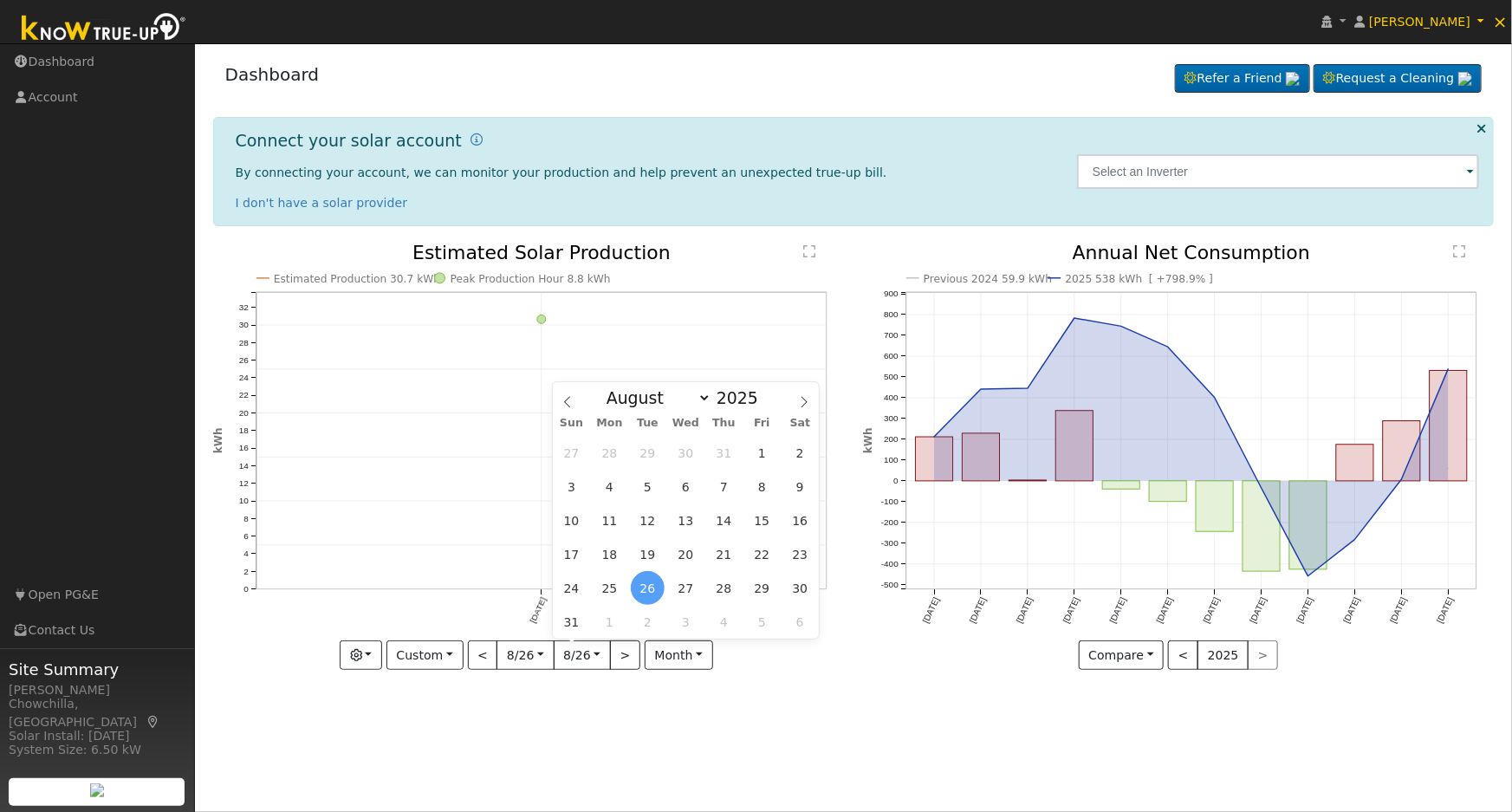
click at [599, 659] on input "[DATE]" at bounding box center [582, 655] width 55 height 28
click at [647, 587] on span "26" at bounding box center [648, 588] width 34 height 34
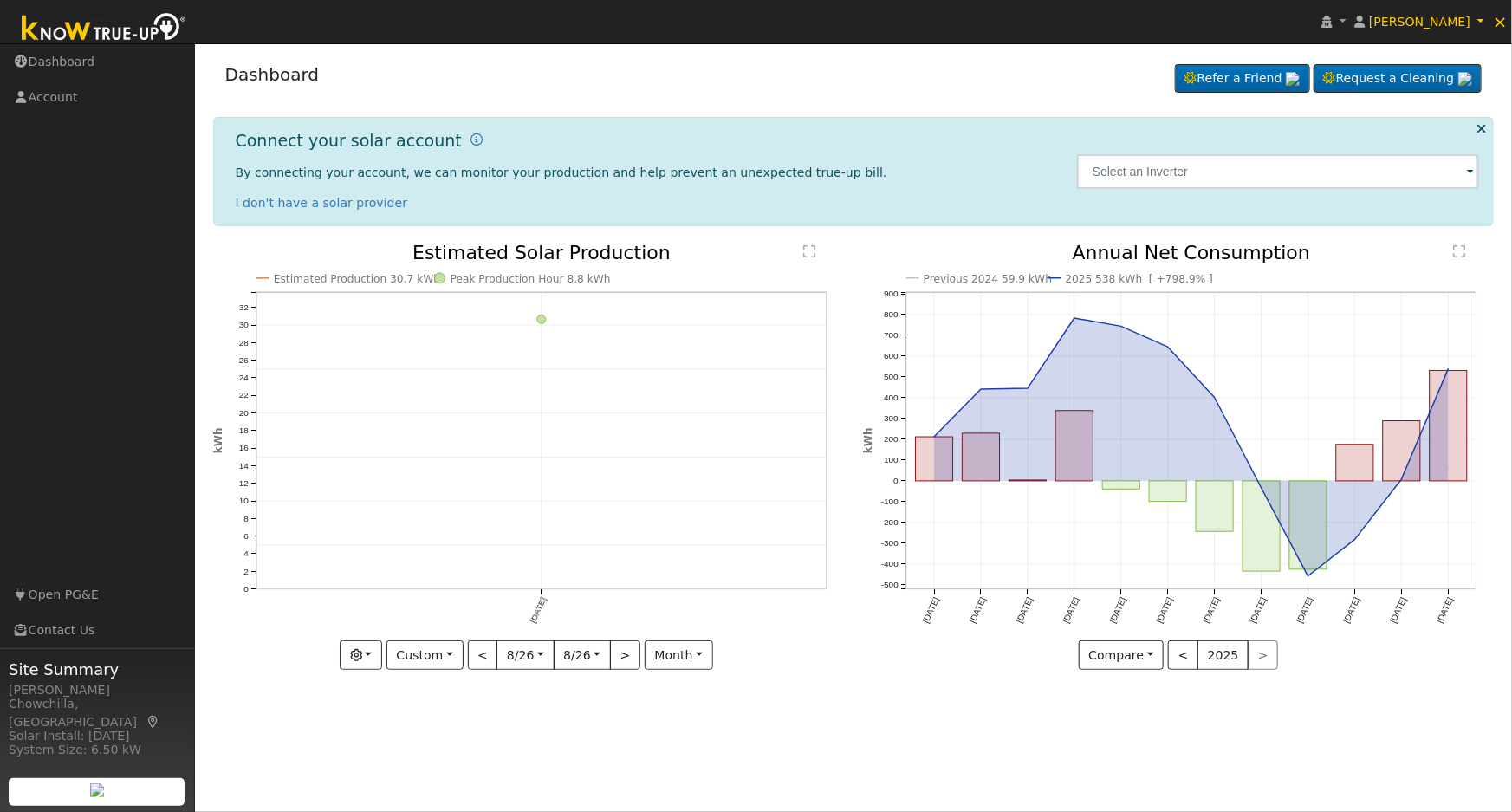
click at [801, 695] on div "User Profile First name Last name Email Email Notifications No Emails No Emails…" at bounding box center [852, 428] width 1316 height 768
click at [540, 661] on input "[DATE]" at bounding box center [524, 655] width 55 height 28
click at [537, 655] on input "[DATE]" at bounding box center [524, 655] width 55 height 28
click at [705, 403] on span at bounding box center [711, 402] width 12 height 10
type input "2025"
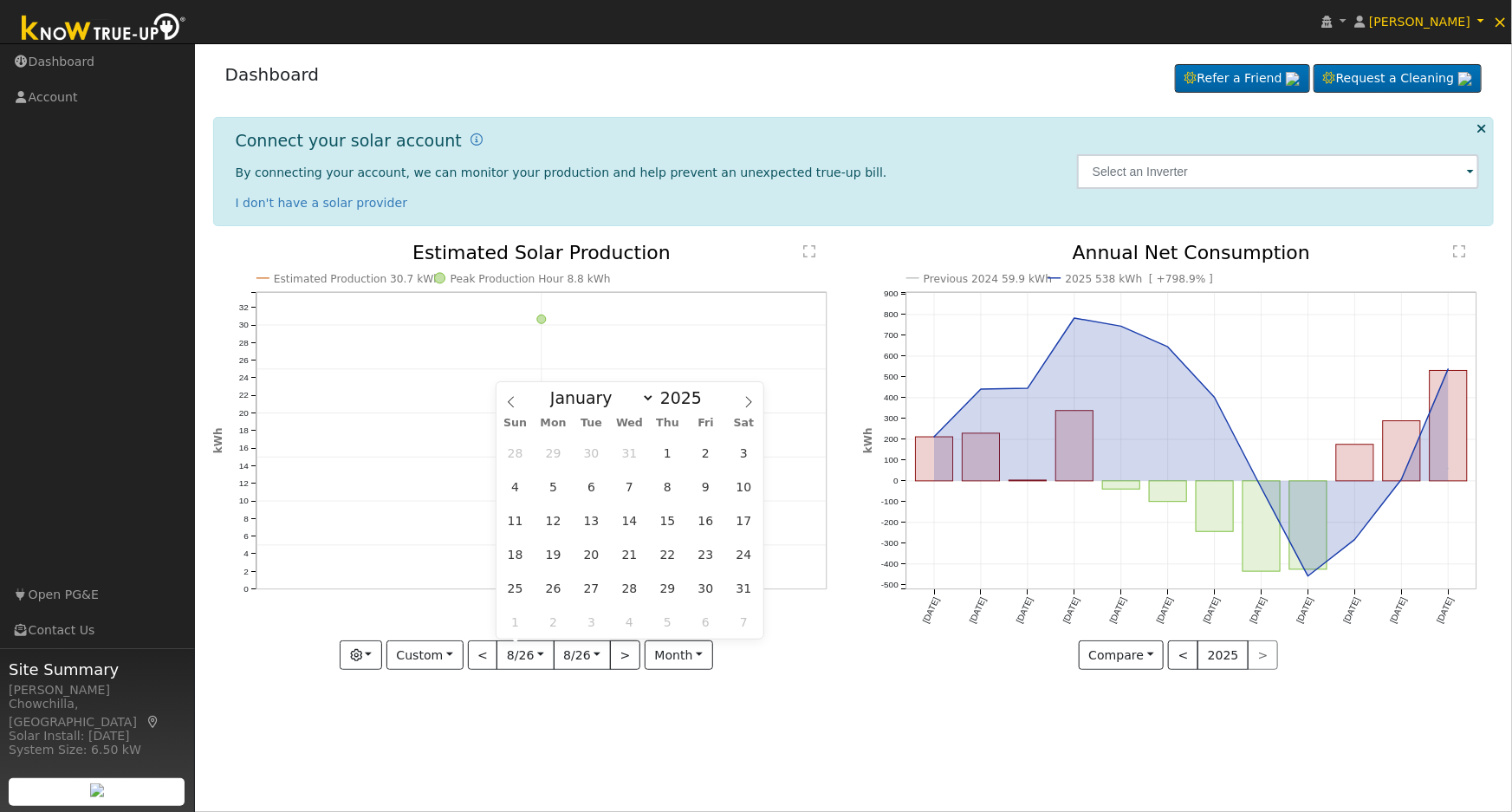
click at [596, 734] on div "User Profile First name Last name Email Email Notifications No Emails No Emails…" at bounding box center [852, 428] width 1316 height 768
click at [545, 659] on input "[DATE]" at bounding box center [524, 655] width 55 height 28
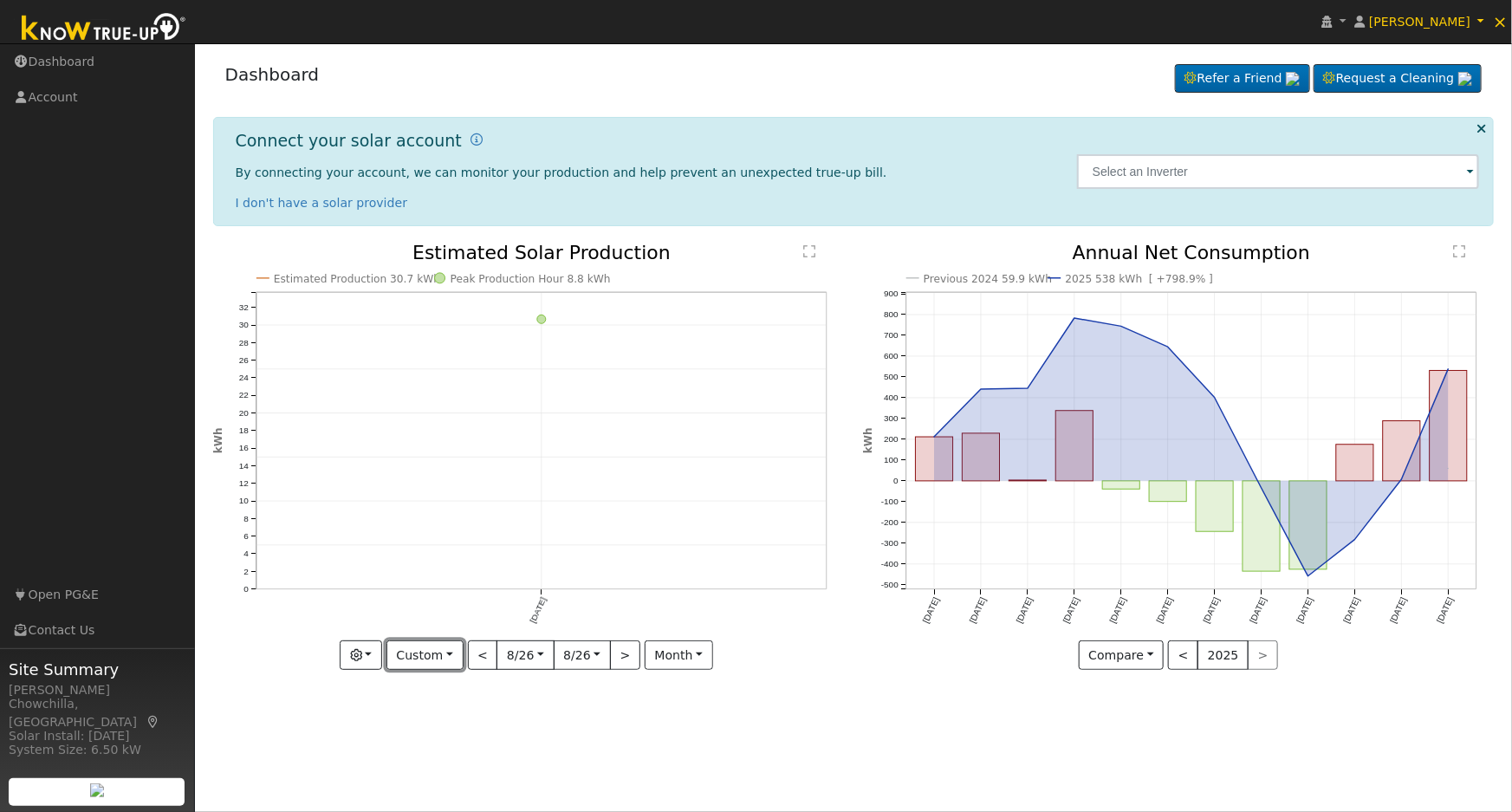
click at [438, 651] on button "Custom" at bounding box center [425, 655] width 77 height 29
click at [427, 710] on link "Week" at bounding box center [447, 713] width 120 height 24
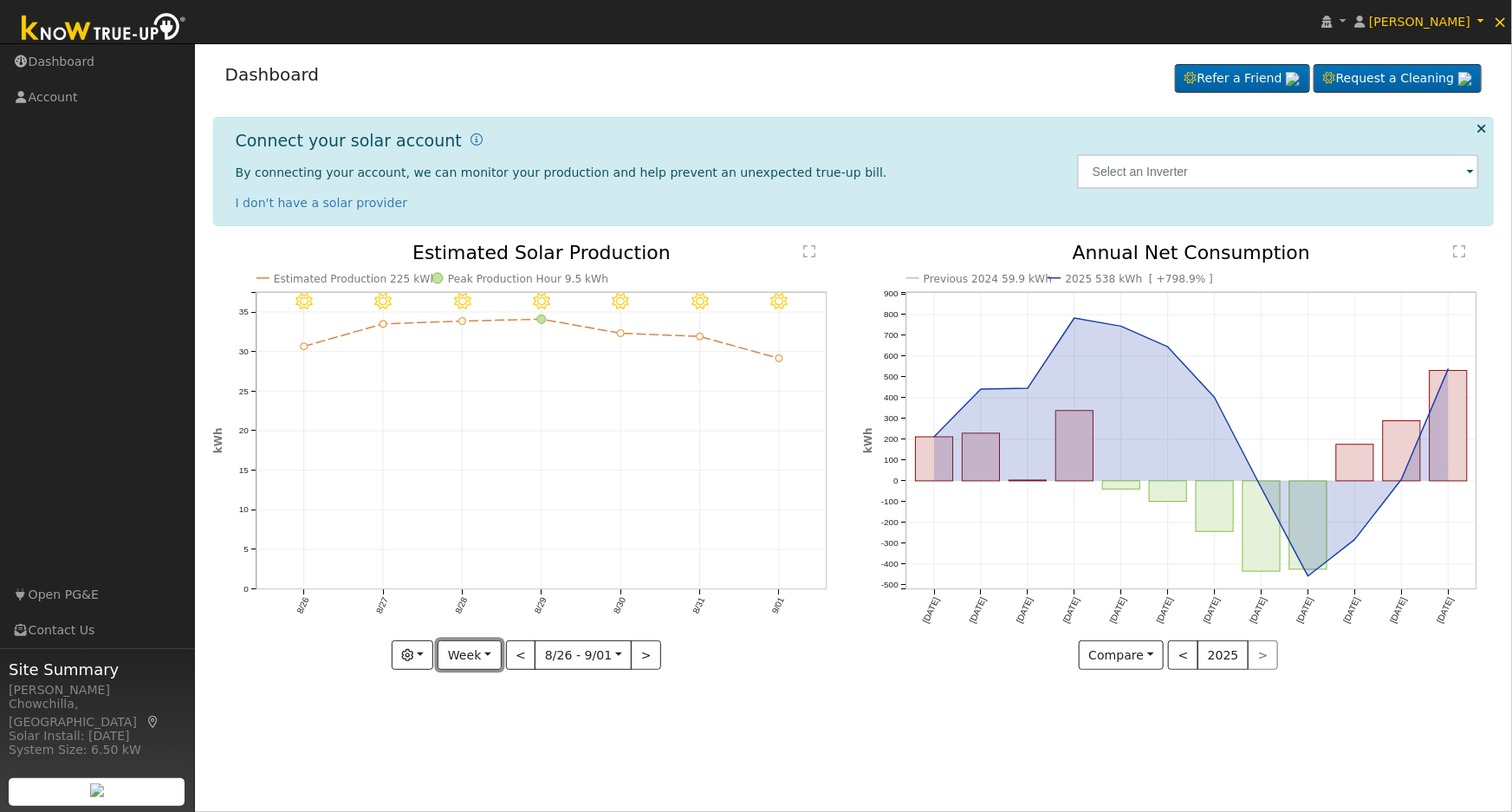
click at [477, 653] on button "Week" at bounding box center [468, 655] width 63 height 29
click at [475, 755] on link "Year" at bounding box center [498, 763] width 120 height 24
type input "[DATE]"
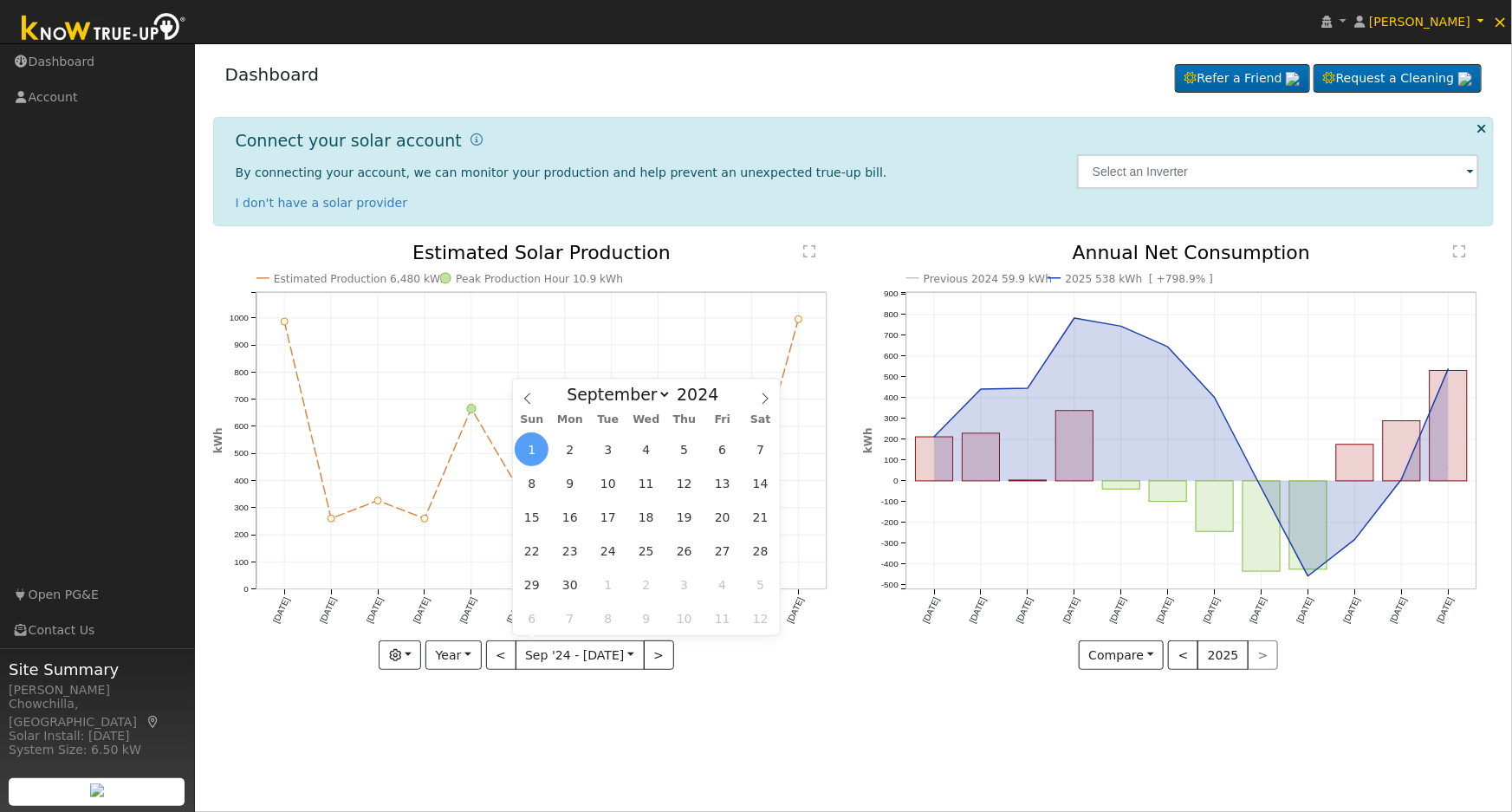
click at [529, 647] on input "[DATE]" at bounding box center [580, 655] width 127 height 28
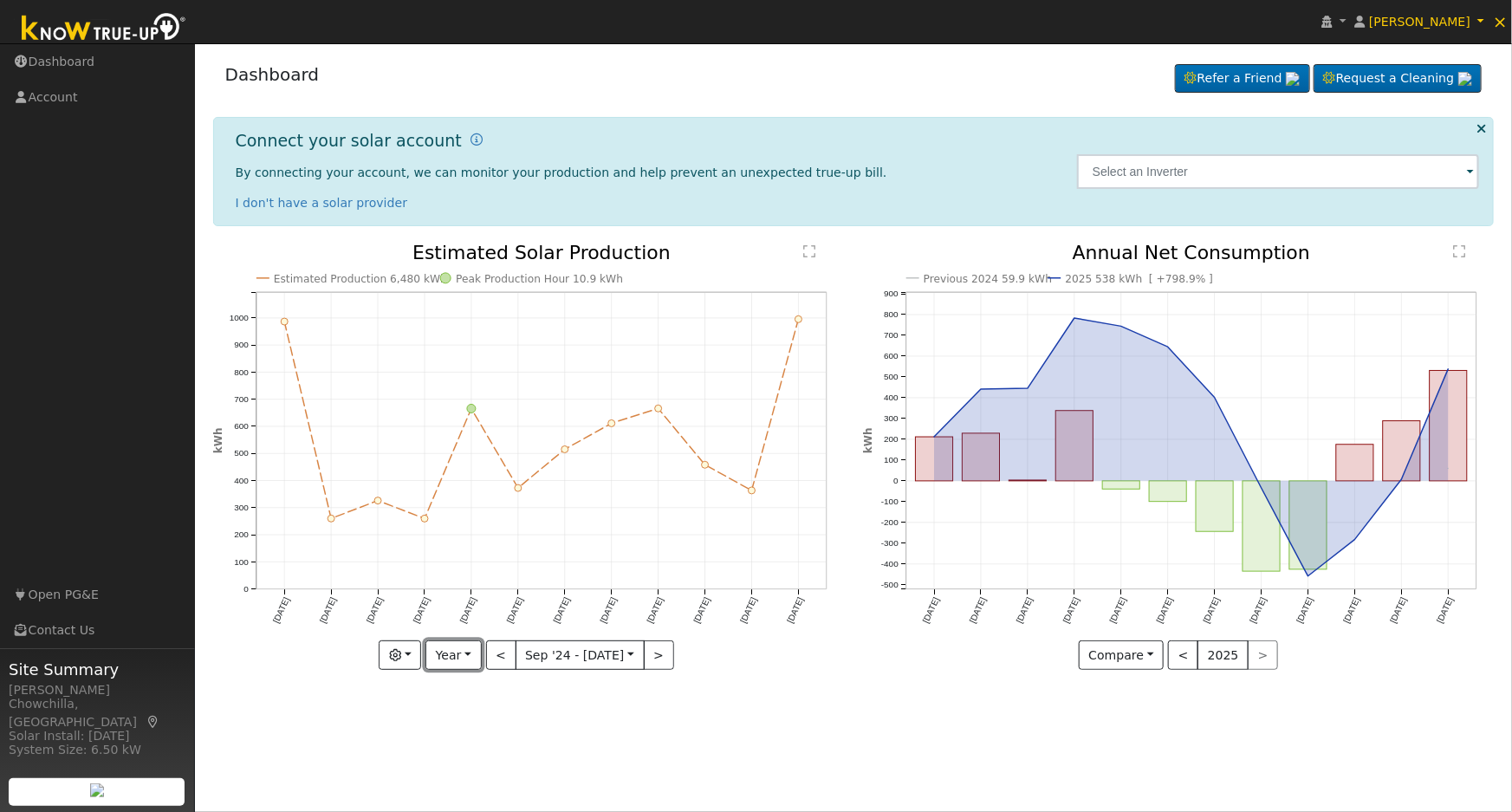
click at [474, 653] on button "Year" at bounding box center [453, 655] width 55 height 29
click at [551, 648] on input "[DATE]" at bounding box center [580, 655] width 127 height 28
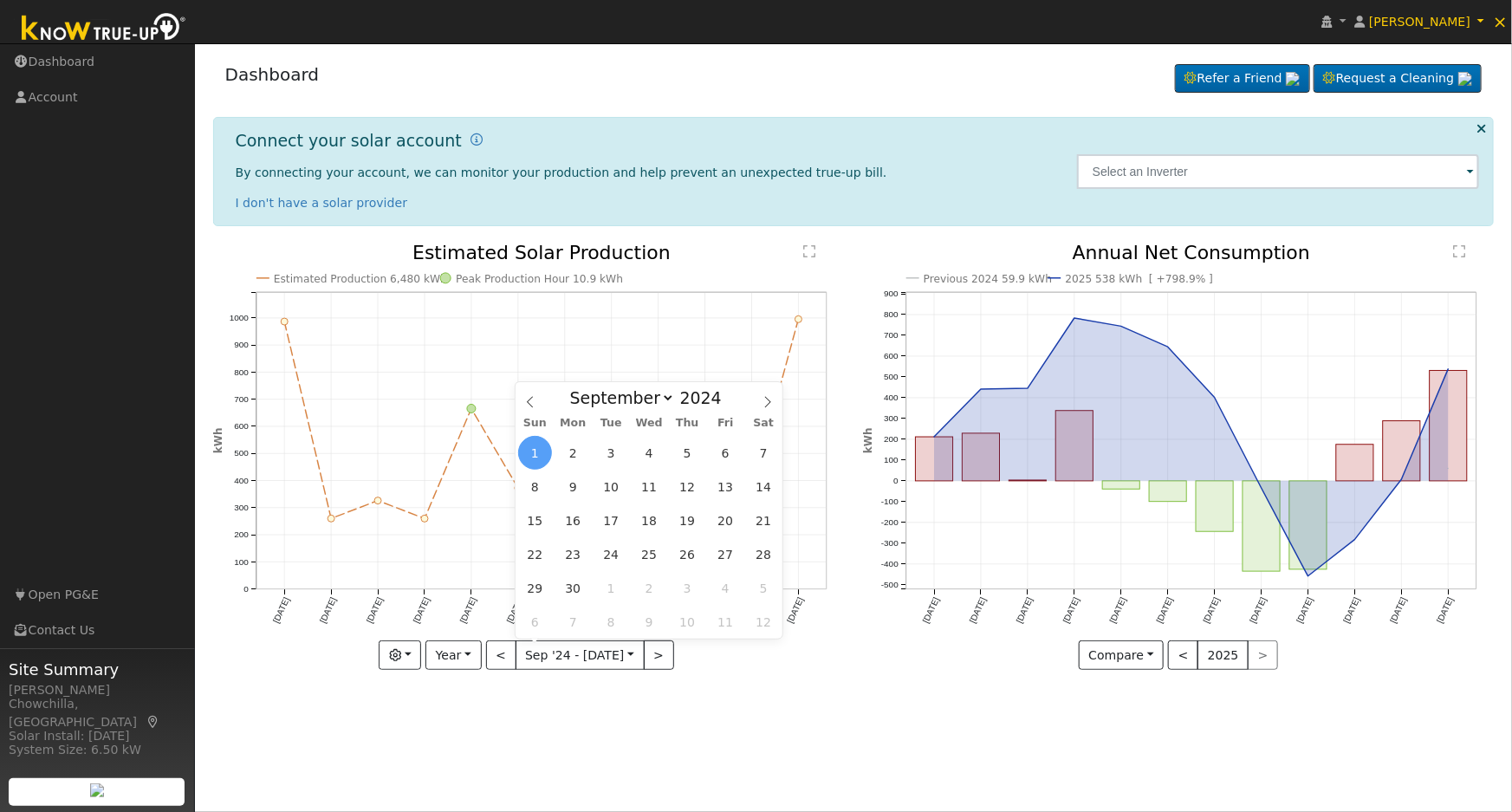
click at [531, 397] on icon at bounding box center [531, 402] width 12 height 12
select select "7"
click at [569, 592] on span "26" at bounding box center [573, 588] width 34 height 34
type input "[DATE]"
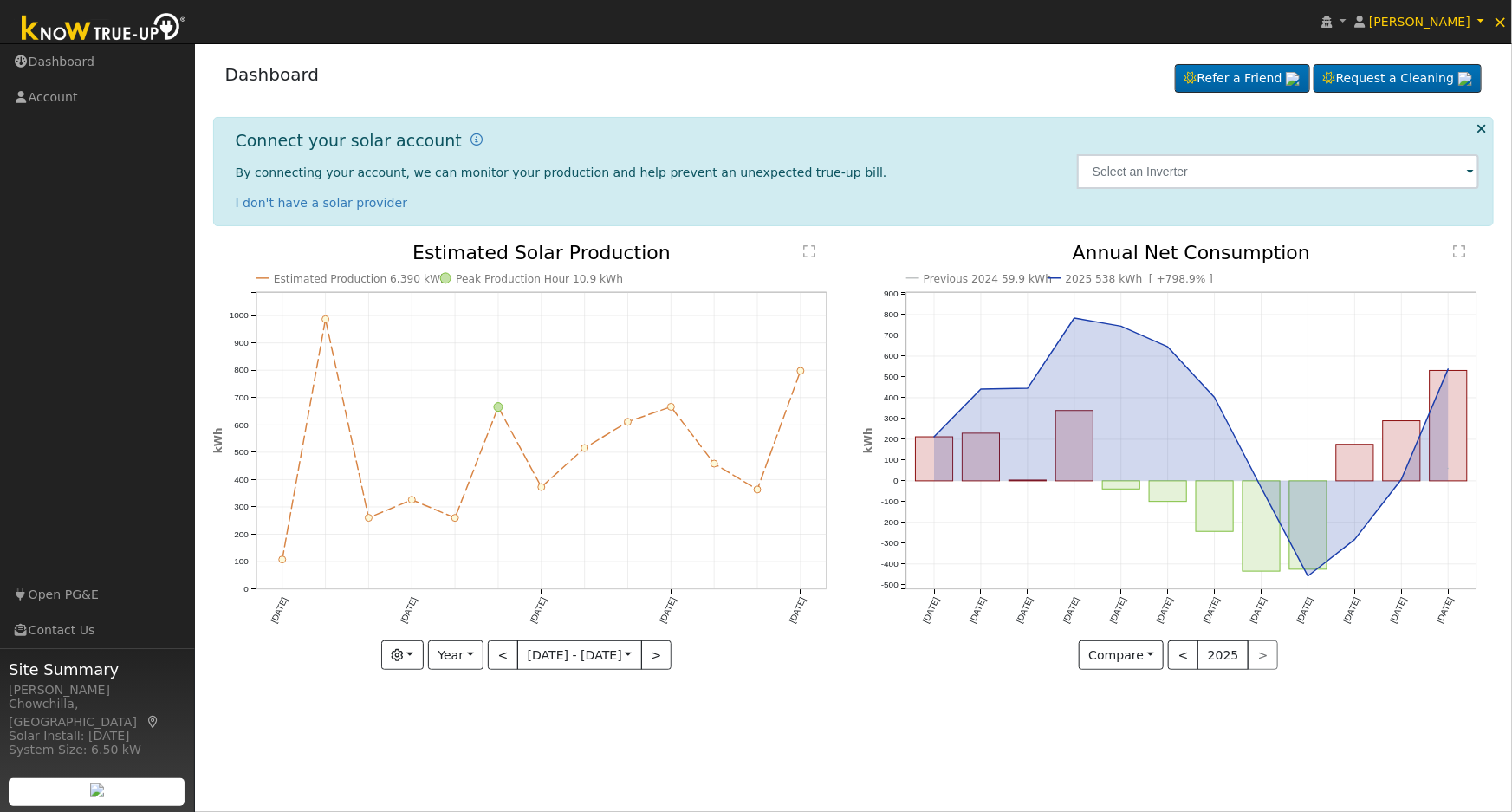
click at [563, 655] on input "[DATE]" at bounding box center [580, 655] width 123 height 28
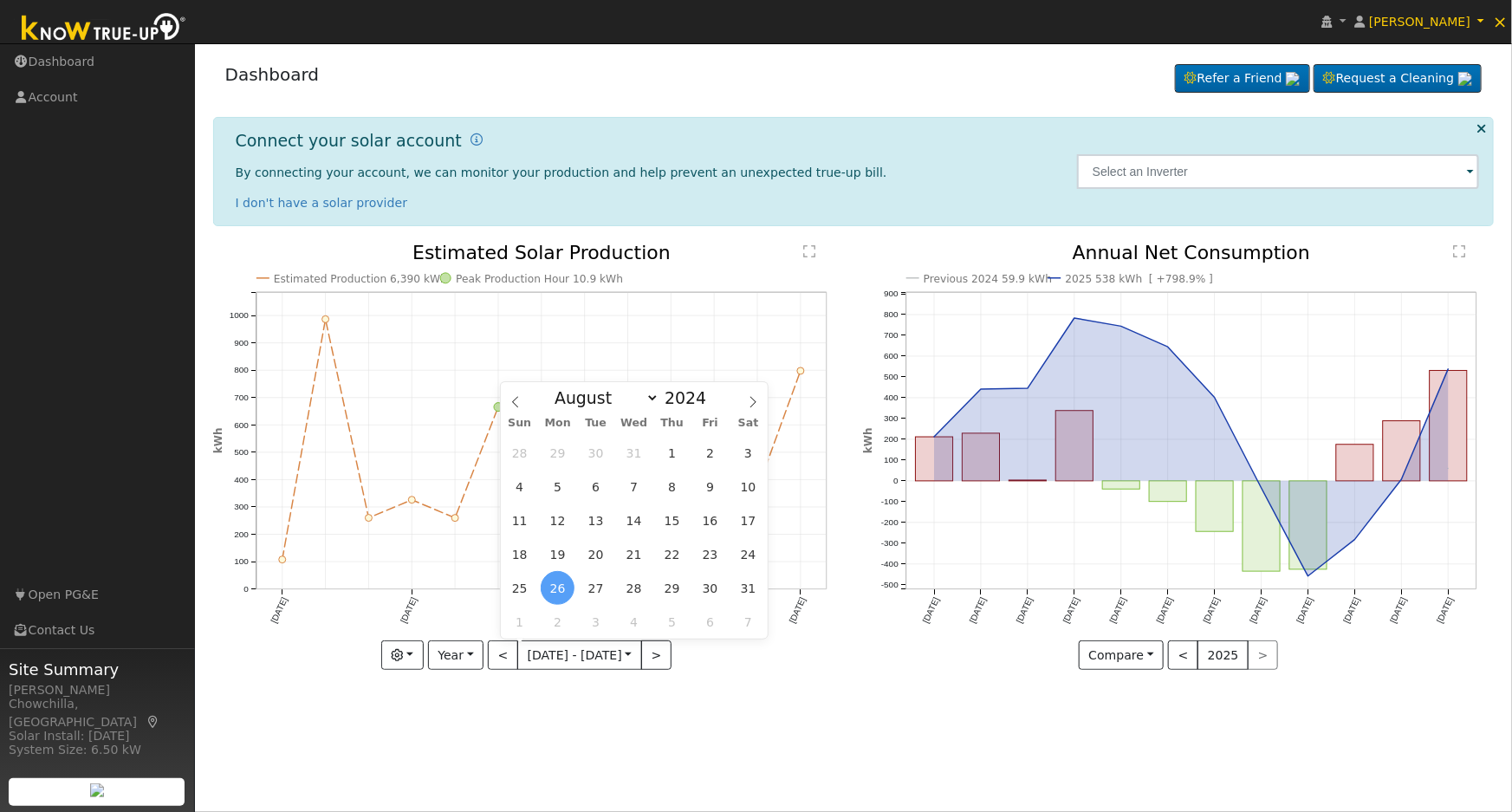
click at [580, 707] on div "User Profile First name Last name Email Email Notifications No Emails No Emails…" at bounding box center [852, 428] width 1316 height 768
